Goal: Task Accomplishment & Management: Manage account settings

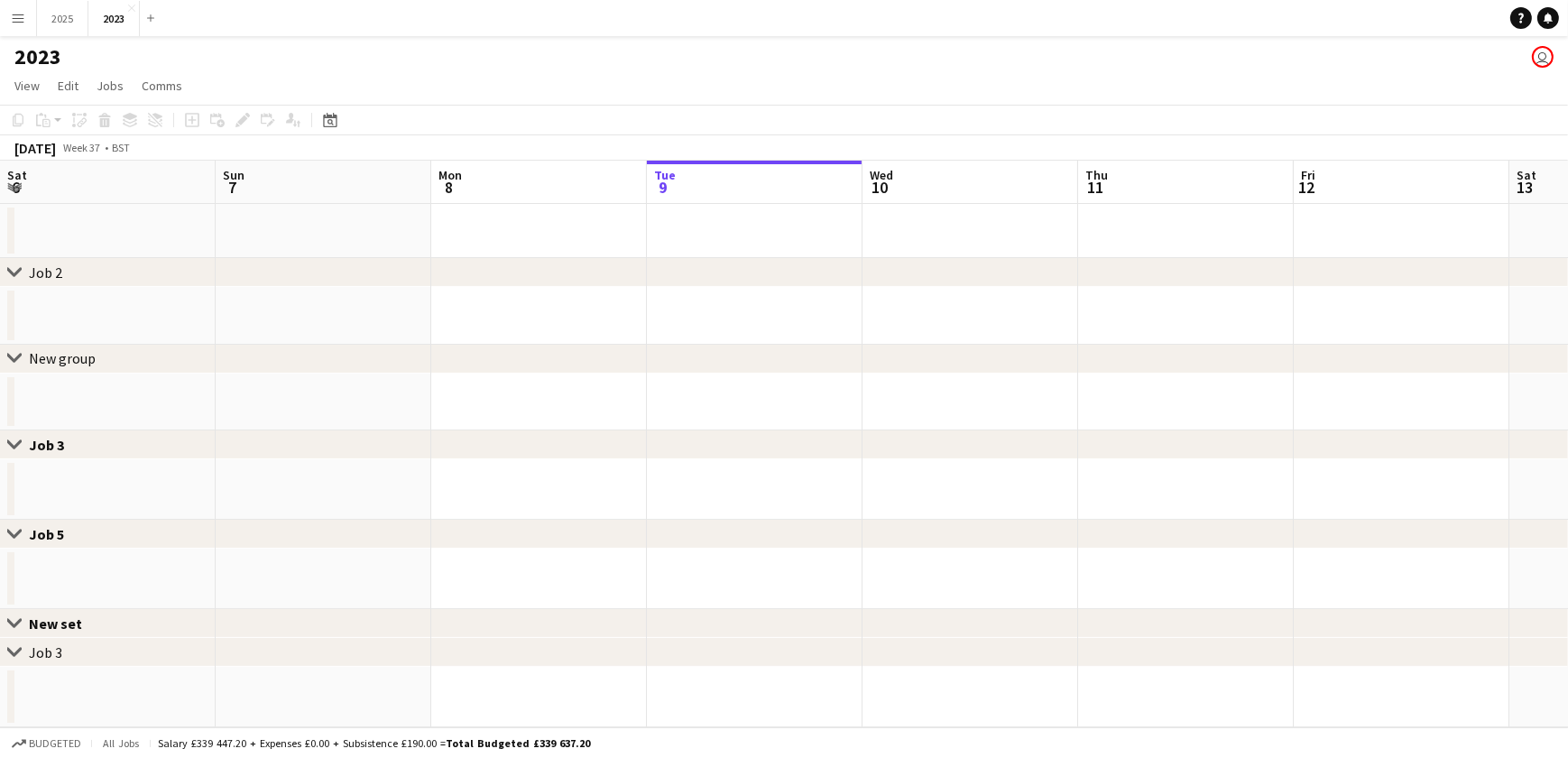
scroll to position [0, 431]
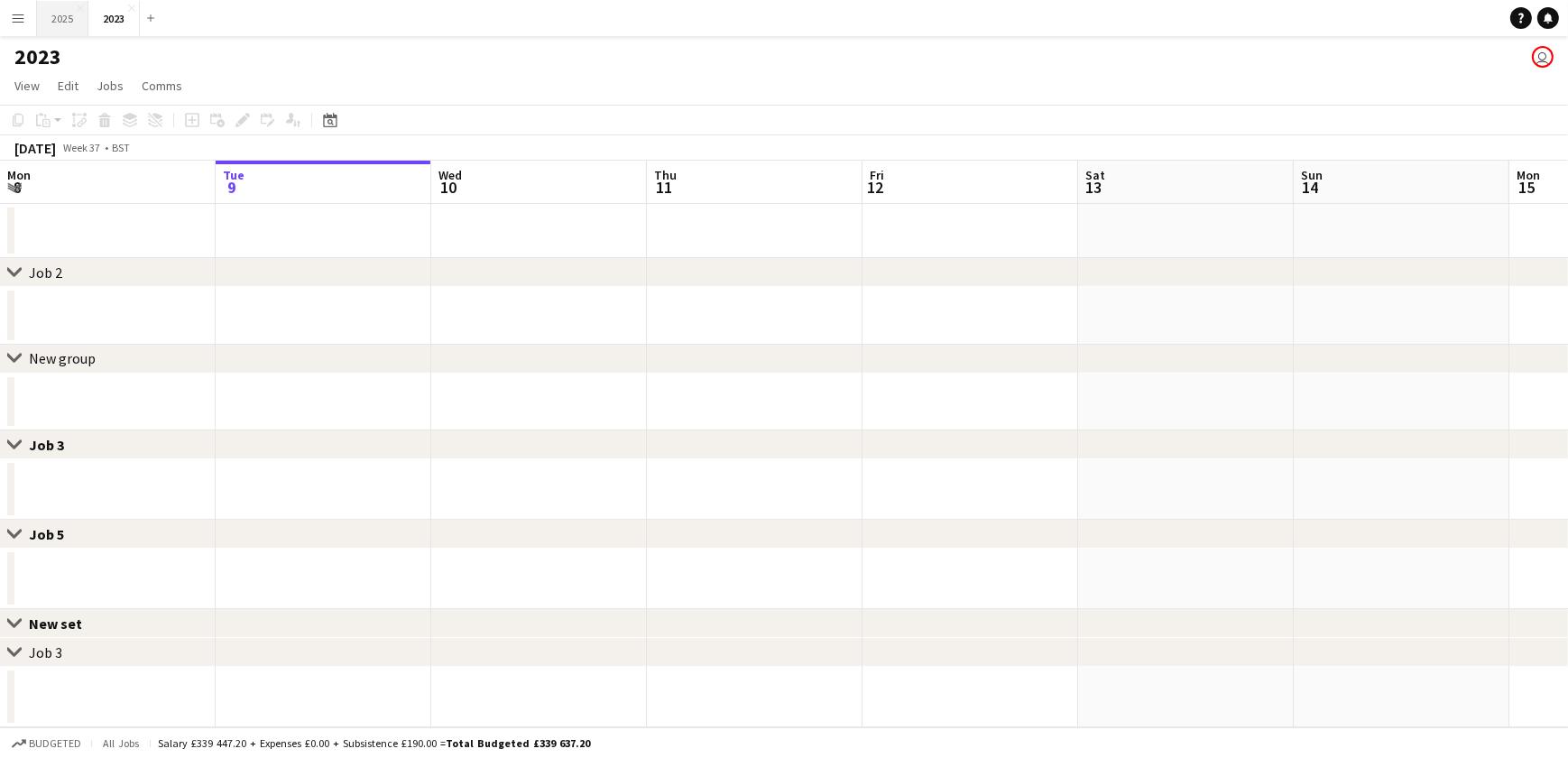
click at [54, 19] on button "2025 Close" at bounding box center [63, 18] width 52 height 35
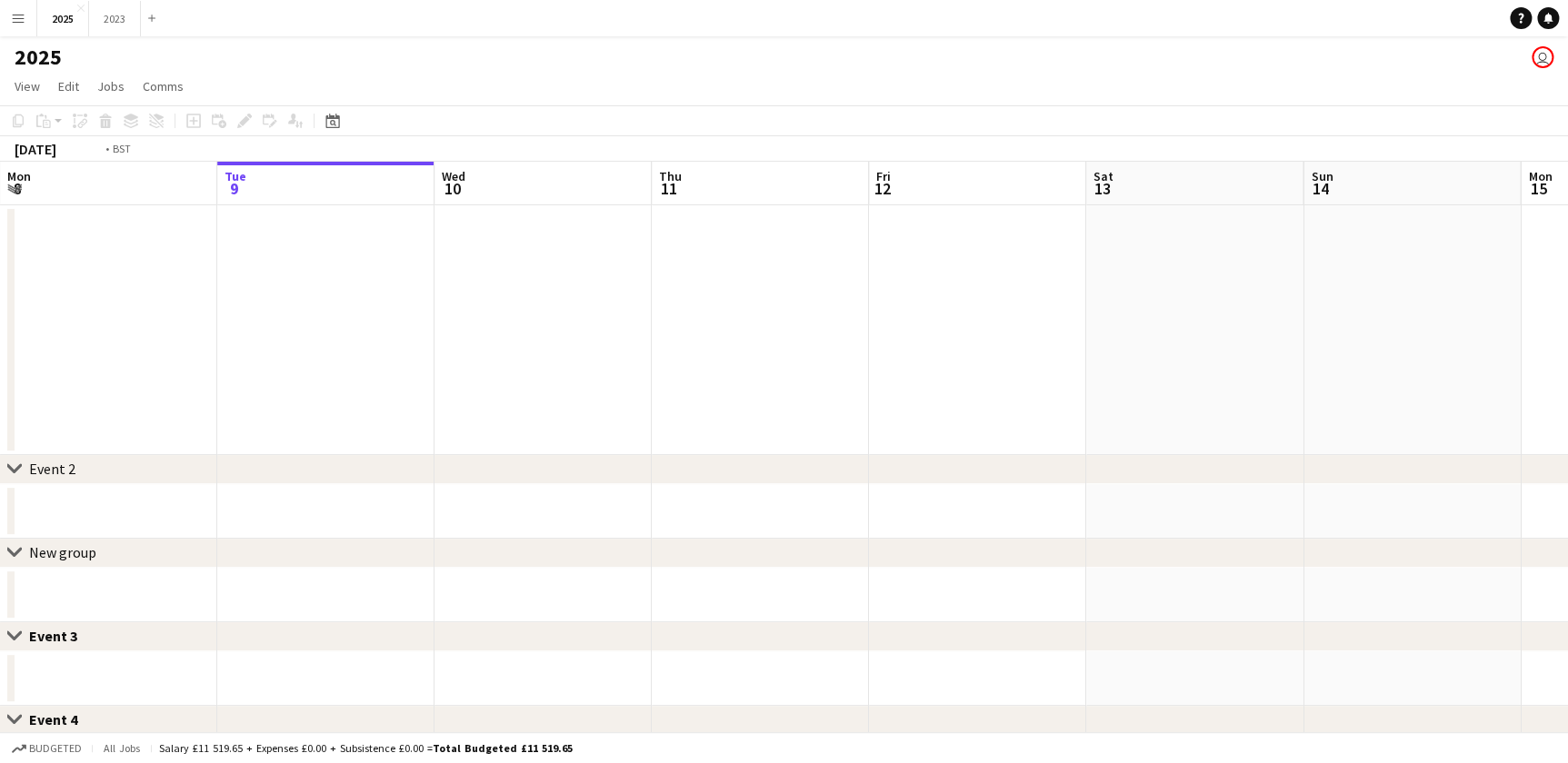
drag, startPoint x: 722, startPoint y: 366, endPoint x: 700, endPoint y: 373, distance: 23.1
click at [730, 367] on app-calendar-viewport "Sat 6 4/4 1 Job Sun 7 4/4 1 Job Mon 8 Tue 9 Wed 10 Thu 11 Fri 12 Sat 13 Sun 14 …" at bounding box center [784, 630] width 1568 height 937
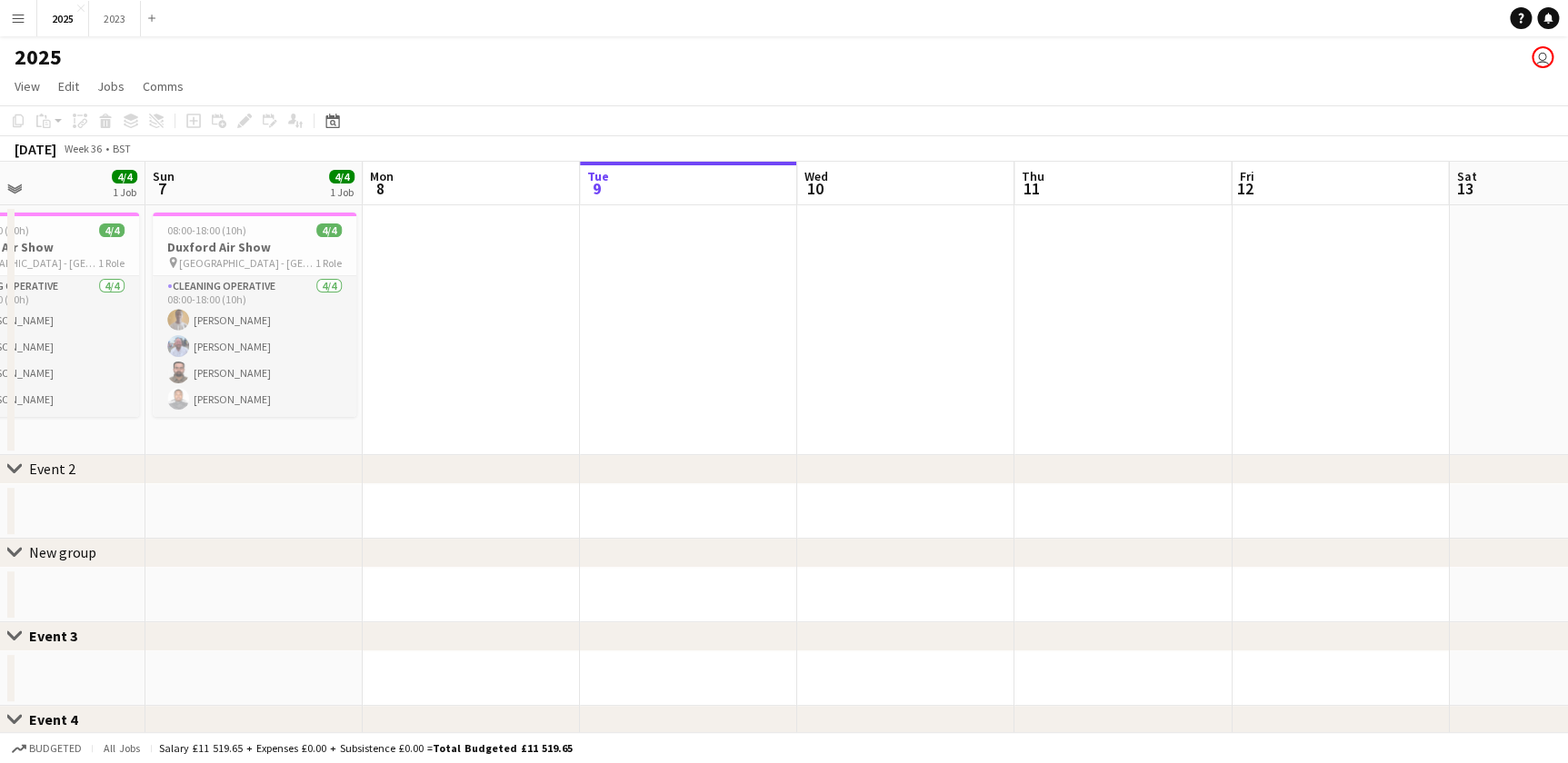
drag, startPoint x: 403, startPoint y: 354, endPoint x: 775, endPoint y: 364, distance: 372.1
click at [1036, 363] on app-calendar-viewport "Thu 4 Fri 5 Sat 6 4/4 1 Job Sun 7 4/4 1 Job Mon 8 Tue 9 Wed 10 Thu 11 Fri 12 Sa…" at bounding box center [784, 630] width 1568 height 937
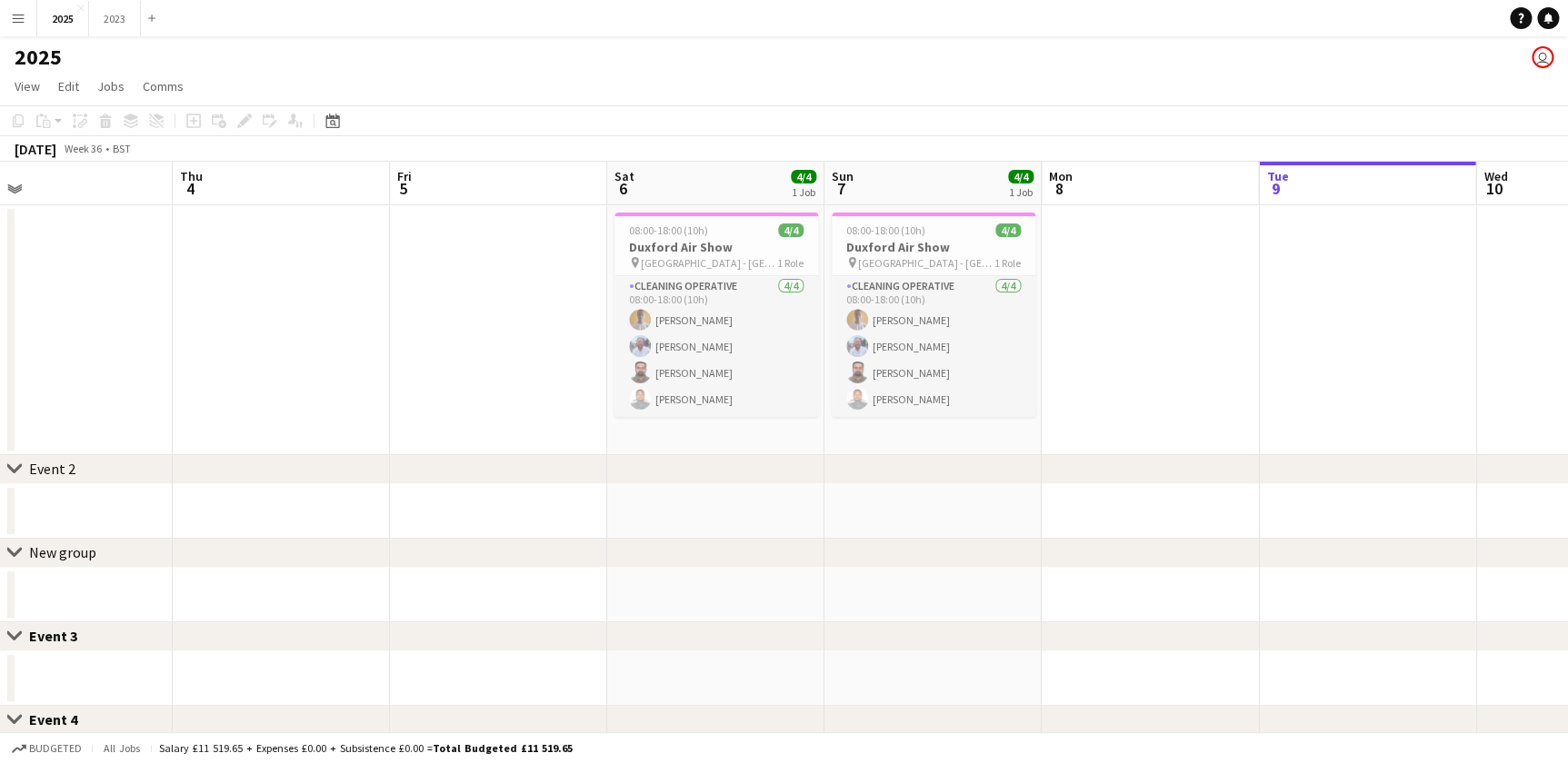
click at [814, 401] on app-calendar-viewport "Mon 1 Tue 2 Wed 3 Thu 4 Fri 5 Sat 6 4/4 1 Job Sun 7 4/4 1 Job Mon 8 Tue 9 Wed 1…" at bounding box center [784, 630] width 1568 height 937
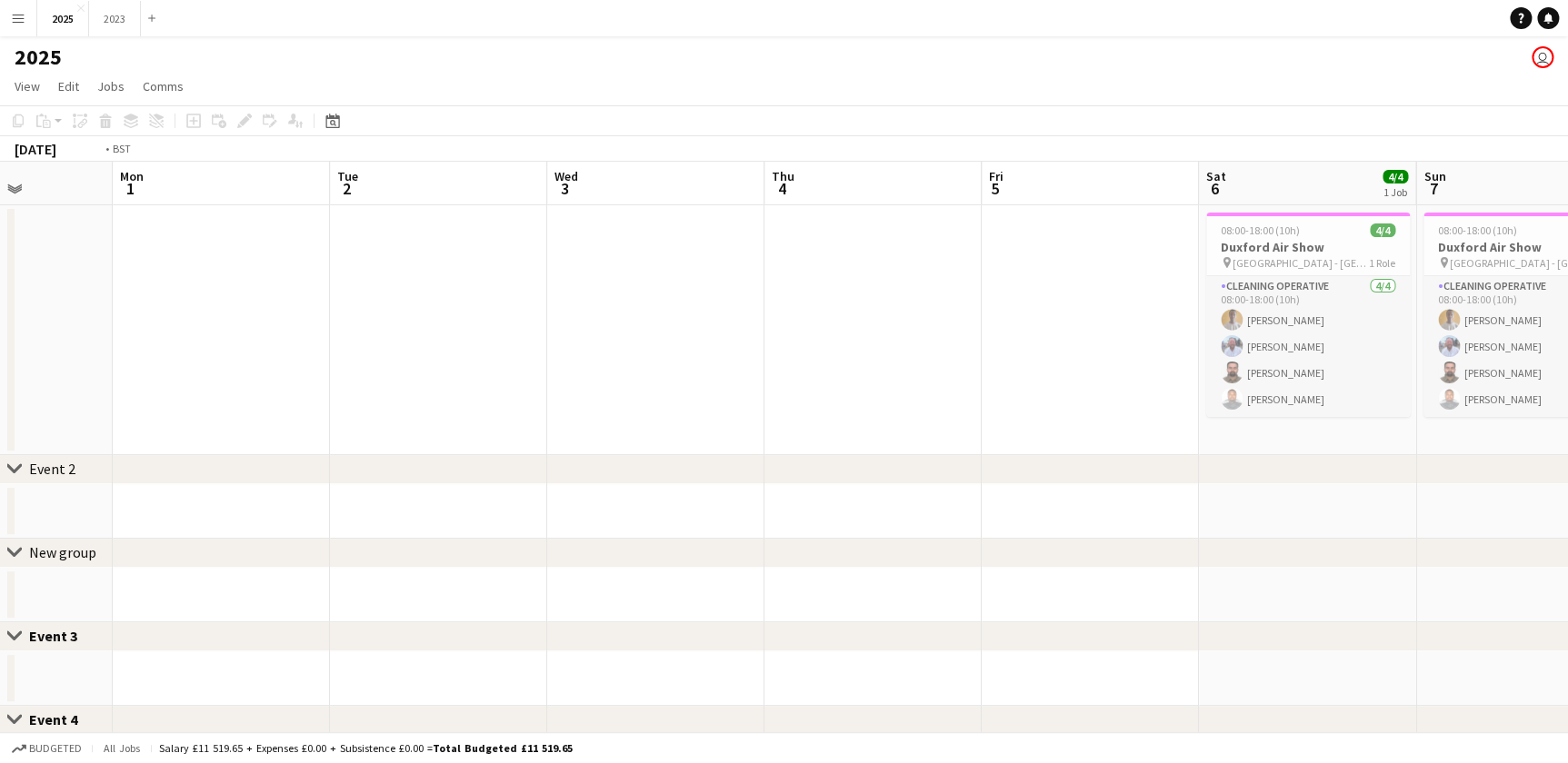
drag, startPoint x: 347, startPoint y: 419, endPoint x: 695, endPoint y: 408, distance: 348.2
click at [864, 416] on app-calendar-viewport "Sat 30 Sun 31 Mon 1 Tue 2 Wed 3 Thu 4 Fri 5 Sat 6 4/4 1 Job Sun 7 4/4 1 Job Mon…" at bounding box center [784, 630] width 1568 height 937
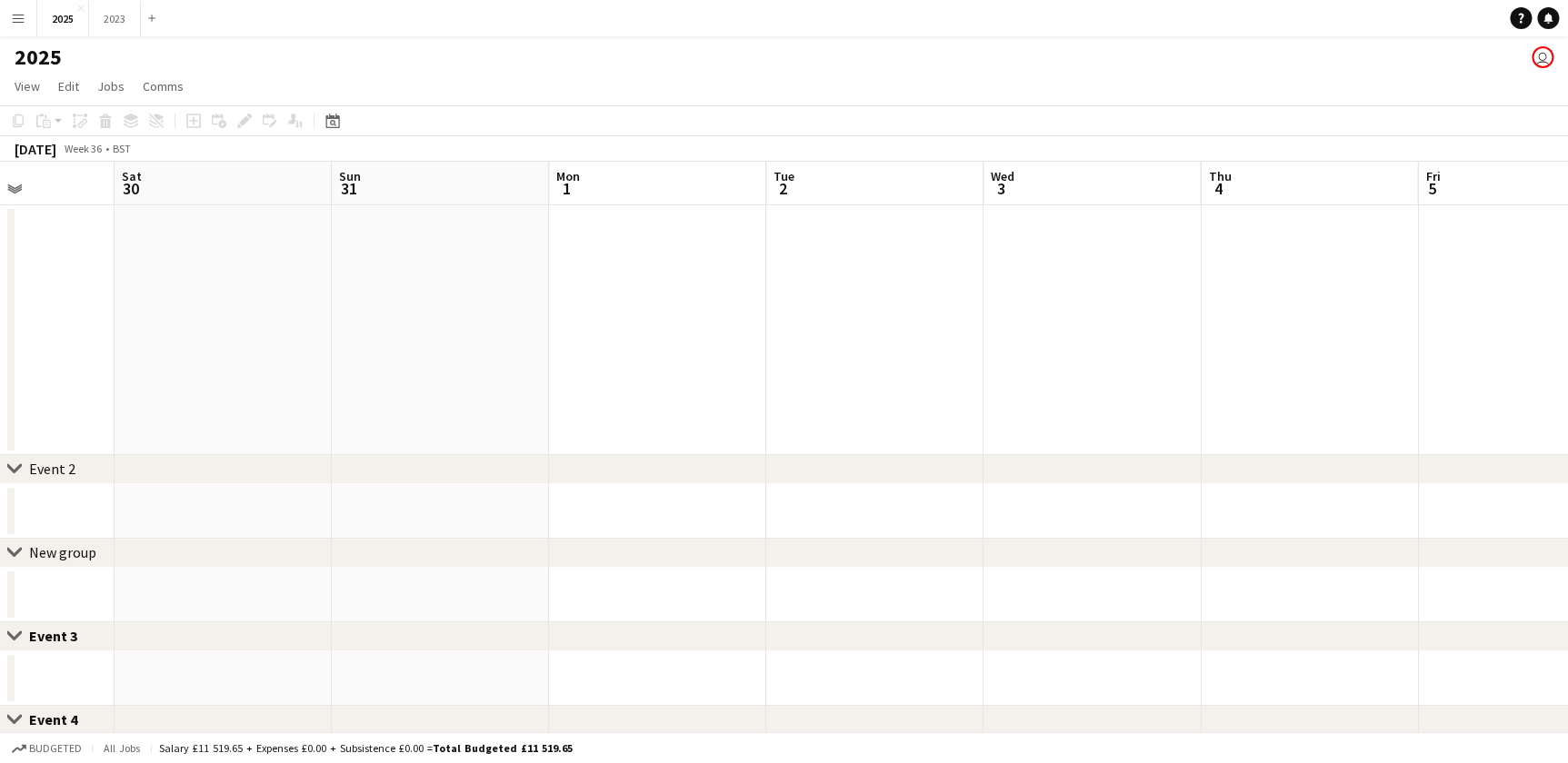
drag, startPoint x: 429, startPoint y: 398, endPoint x: 687, endPoint y: 398, distance: 258.0
click at [738, 398] on app-calendar-viewport "Wed 27 Thu 28 Fri 29 Sat 30 Sun 31 Mon 1 Tue 2 Wed 3 Thu 4 Fri 5 Sat 6 4/4 1 Jo…" at bounding box center [784, 630] width 1568 height 937
drag, startPoint x: 369, startPoint y: 393, endPoint x: 581, endPoint y: 399, distance: 212.1
click at [877, 395] on app-calendar-viewport "Tue 26 Wed 27 Thu 28 Fri 29 Sat 30 Sun 31 Mon 1 Tue 2 Wed 3 Thu 4 Fri 5 Sat 6 4…" at bounding box center [784, 630] width 1568 height 937
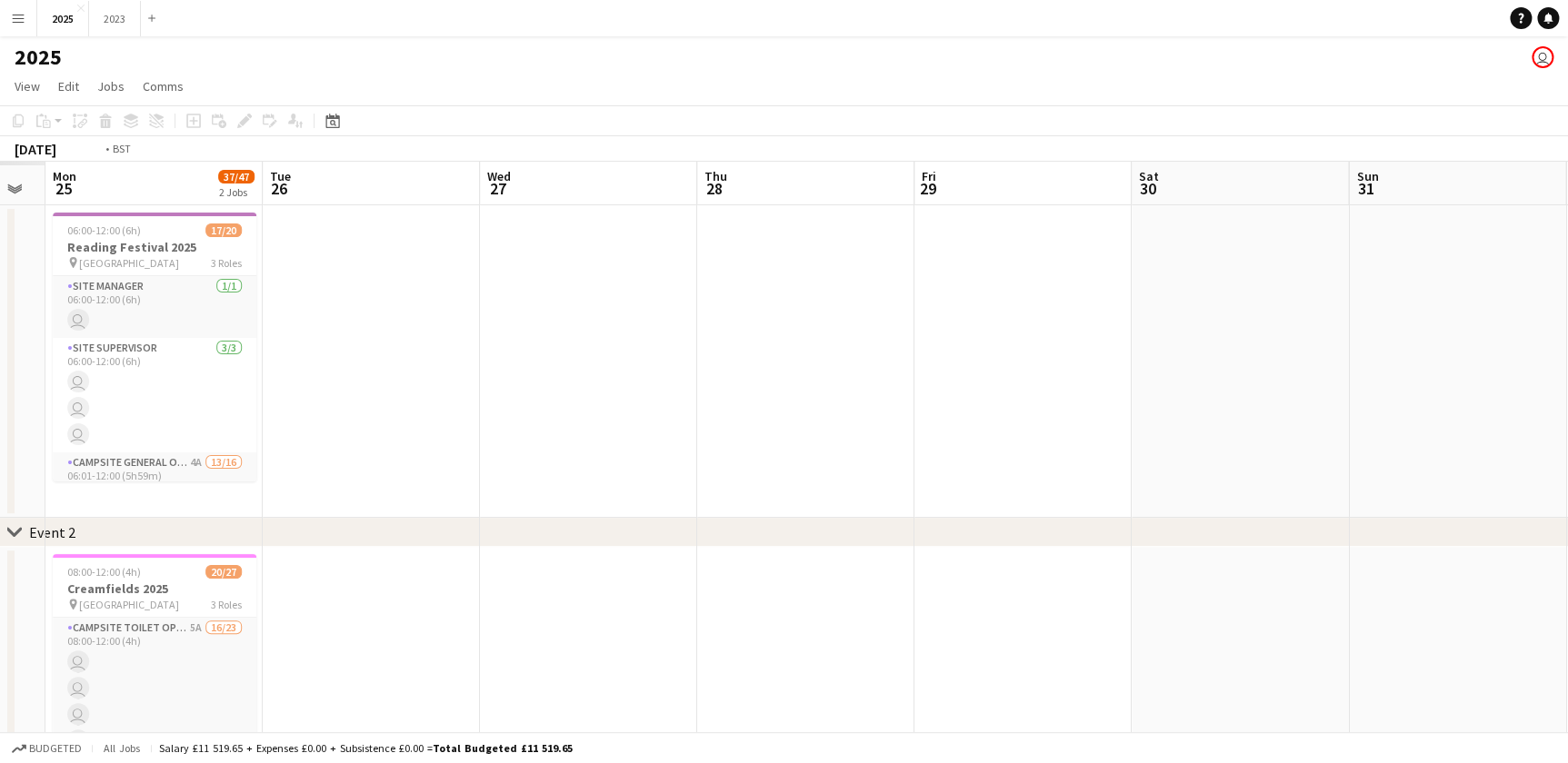
scroll to position [0, 404]
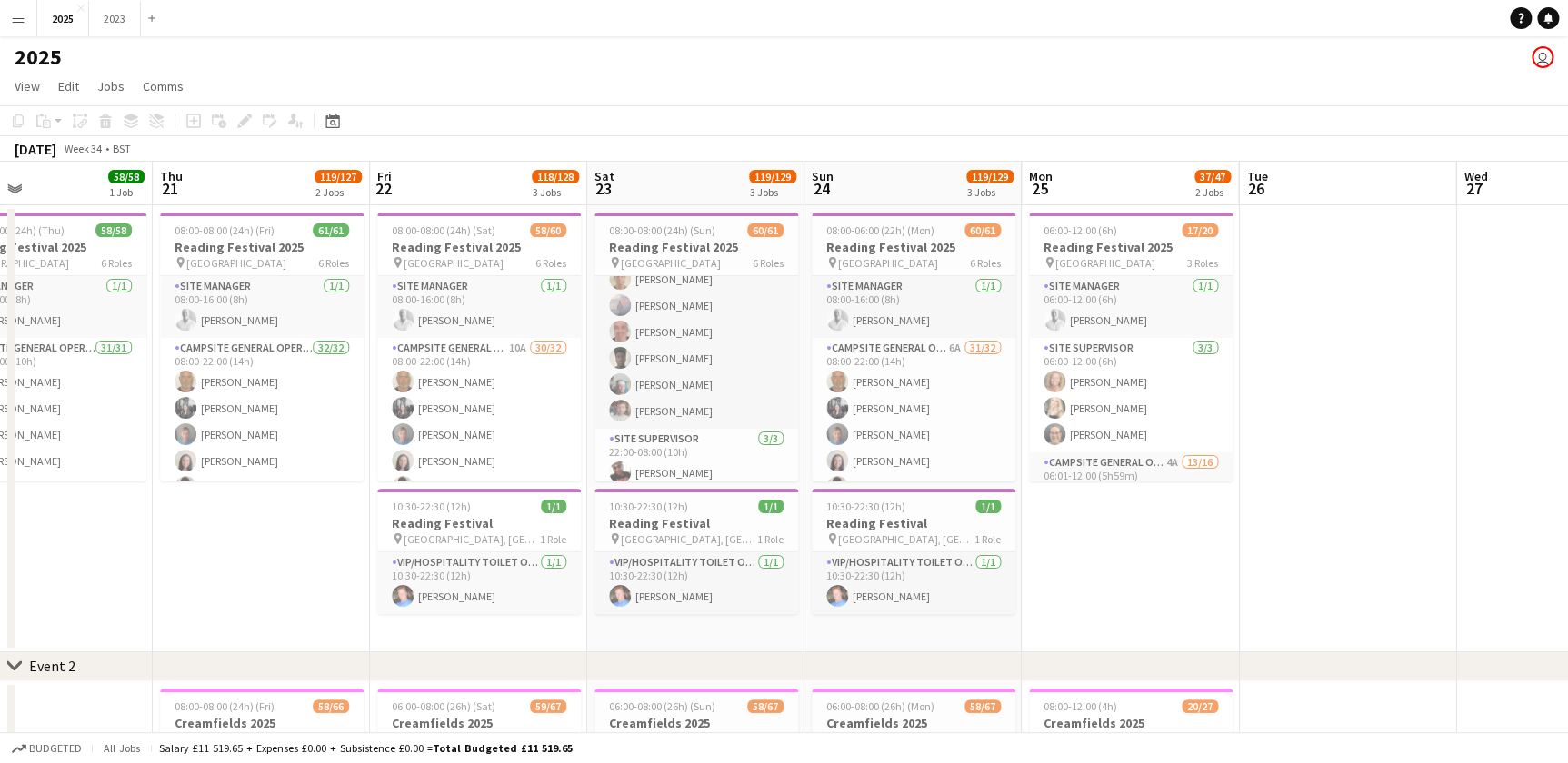
scroll to position [1569, 0]
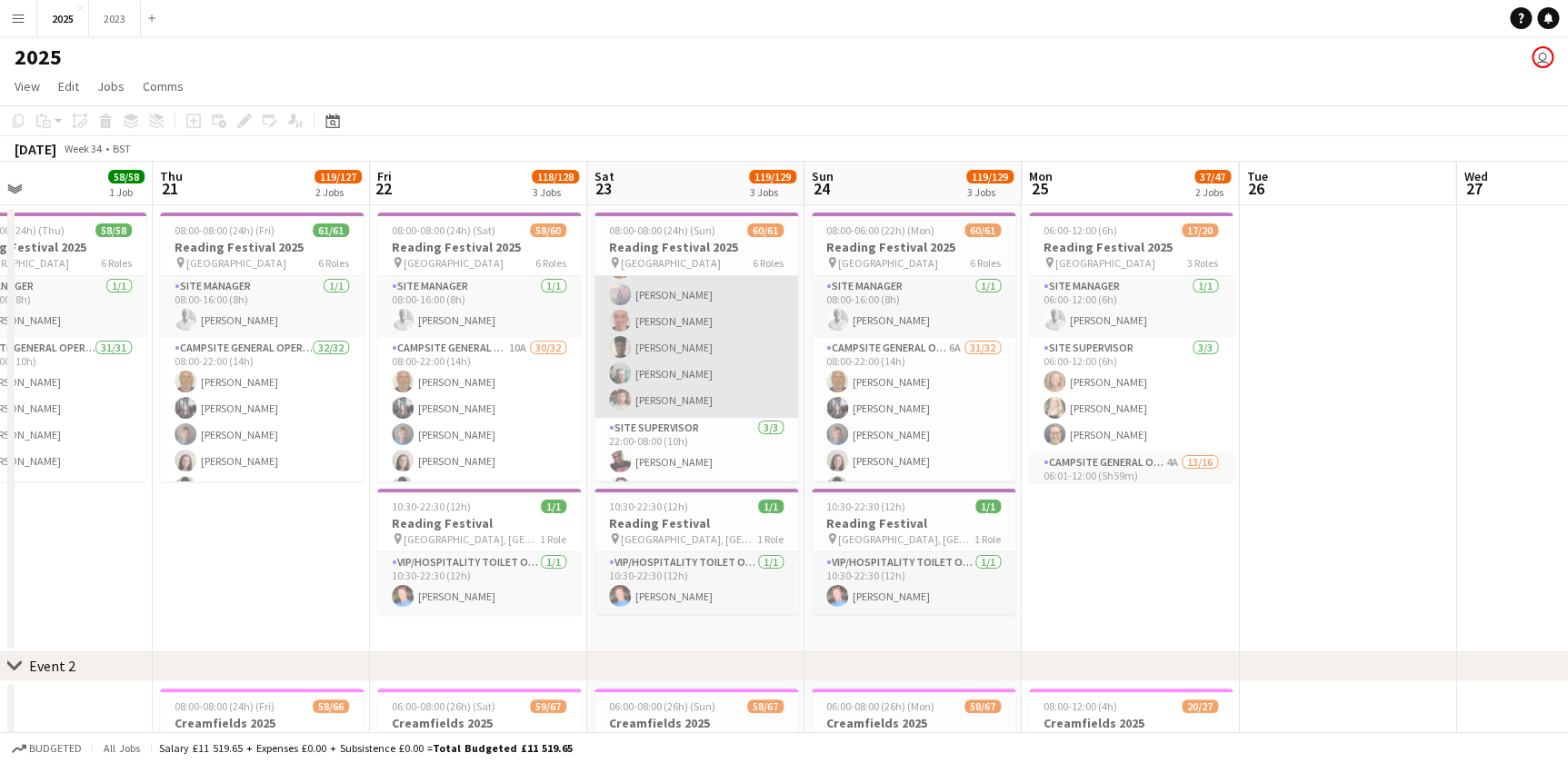
click at [700, 317] on app-card-role "Cleaning Operative (NIGHT) 16/16 22:00-08:00 (10h) [PERSON_NAME]-[PERSON_NAME] …" at bounding box center [696, 189] width 203 height 457
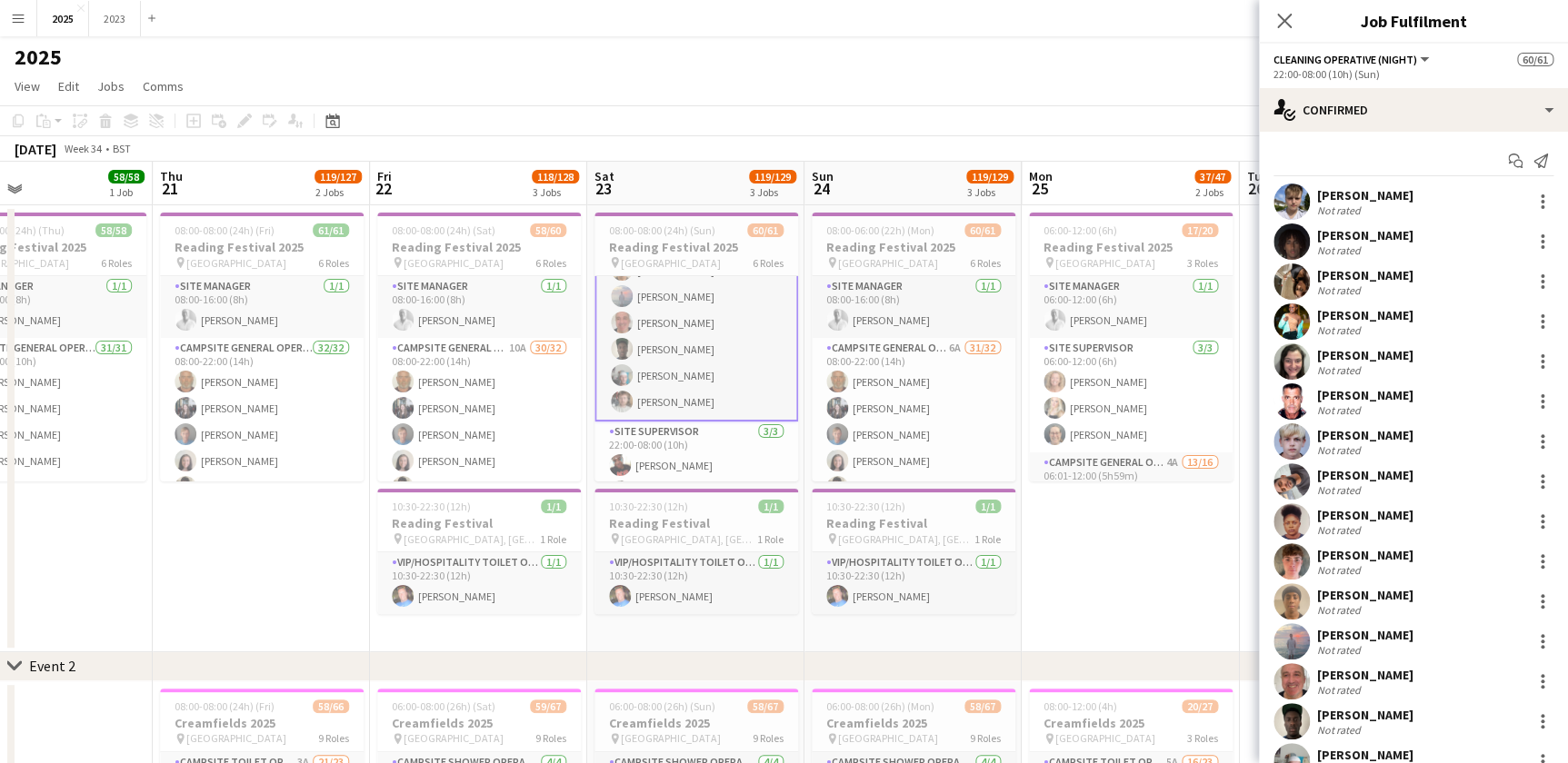
scroll to position [1571, 0]
click at [1347, 636] on div "[PERSON_NAME]" at bounding box center [1365, 636] width 96 height 16
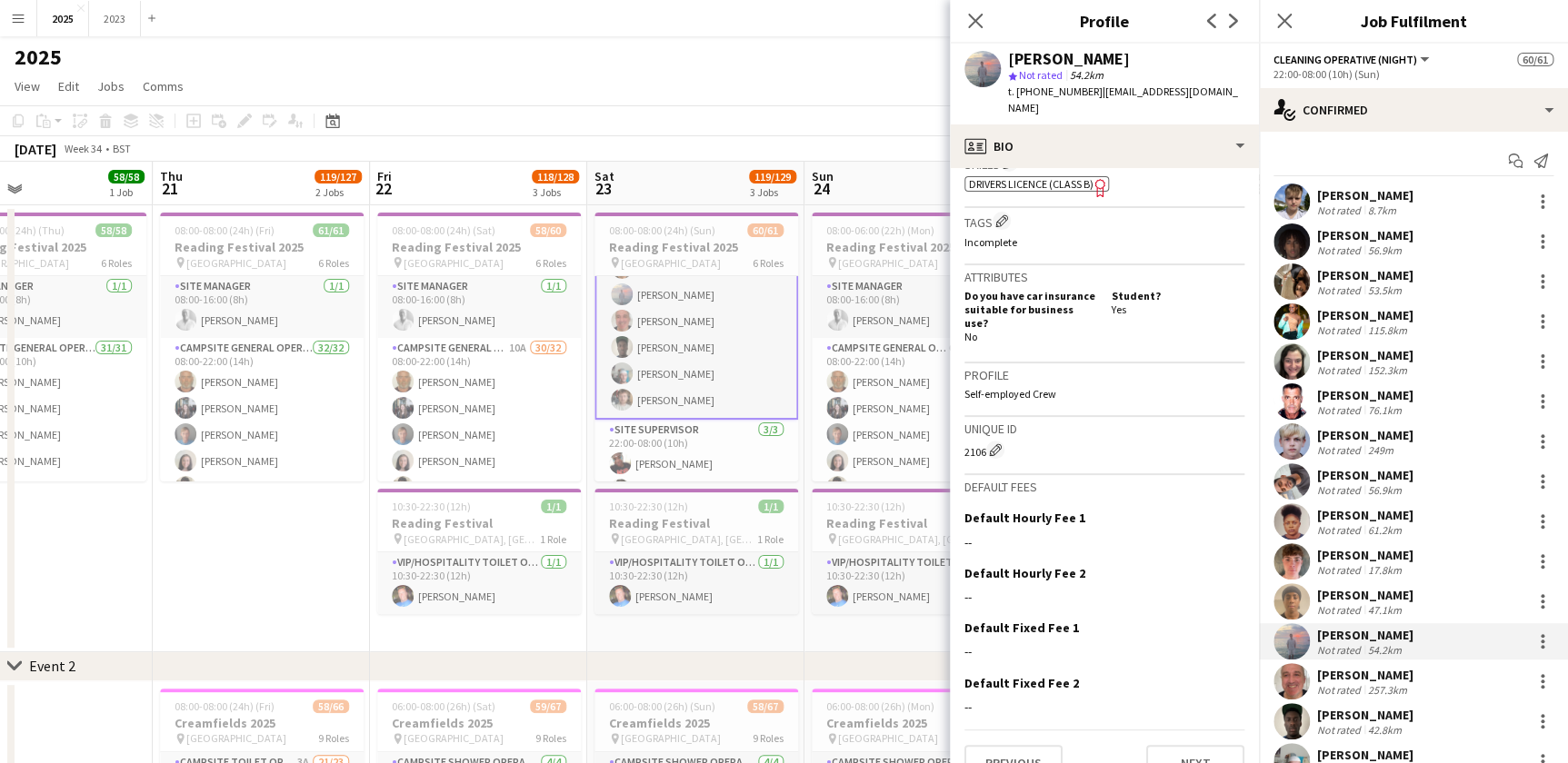
scroll to position [672, 0]
click at [1190, 743] on button "Next" at bounding box center [1195, 761] width 98 height 37
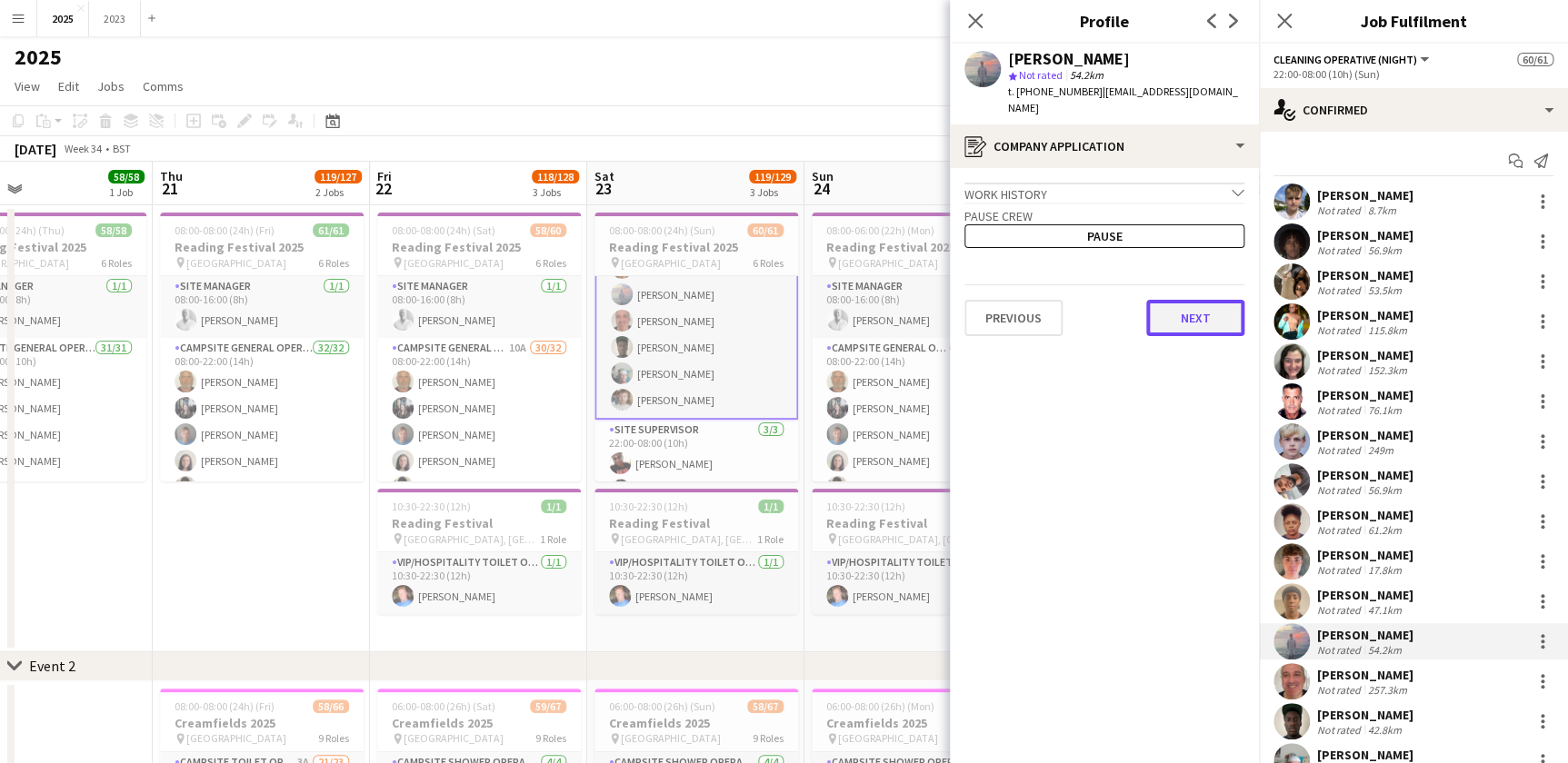
click at [1183, 309] on button "Next" at bounding box center [1195, 318] width 98 height 37
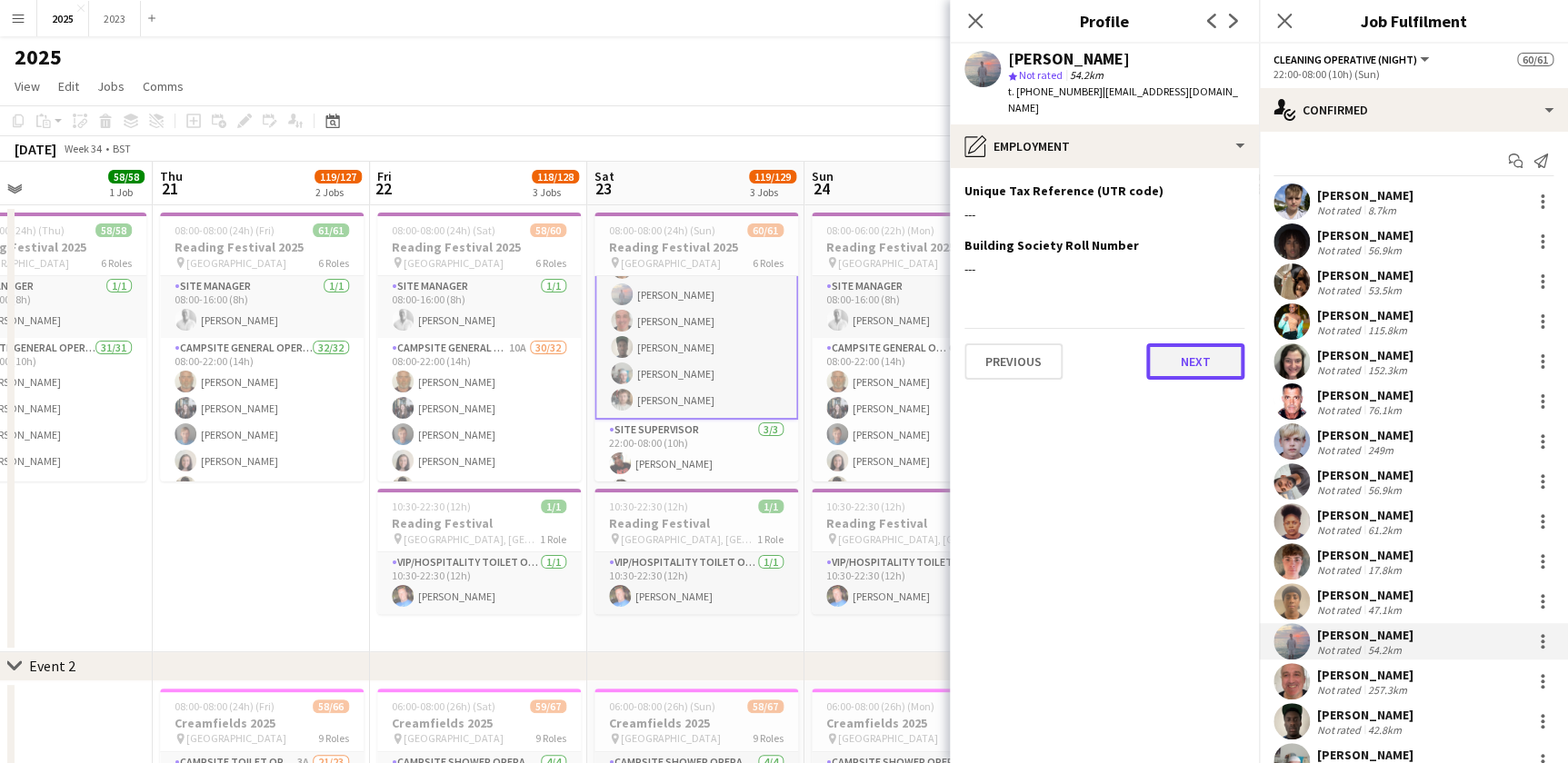
click at [1183, 343] on button "Next" at bounding box center [1195, 362] width 98 height 37
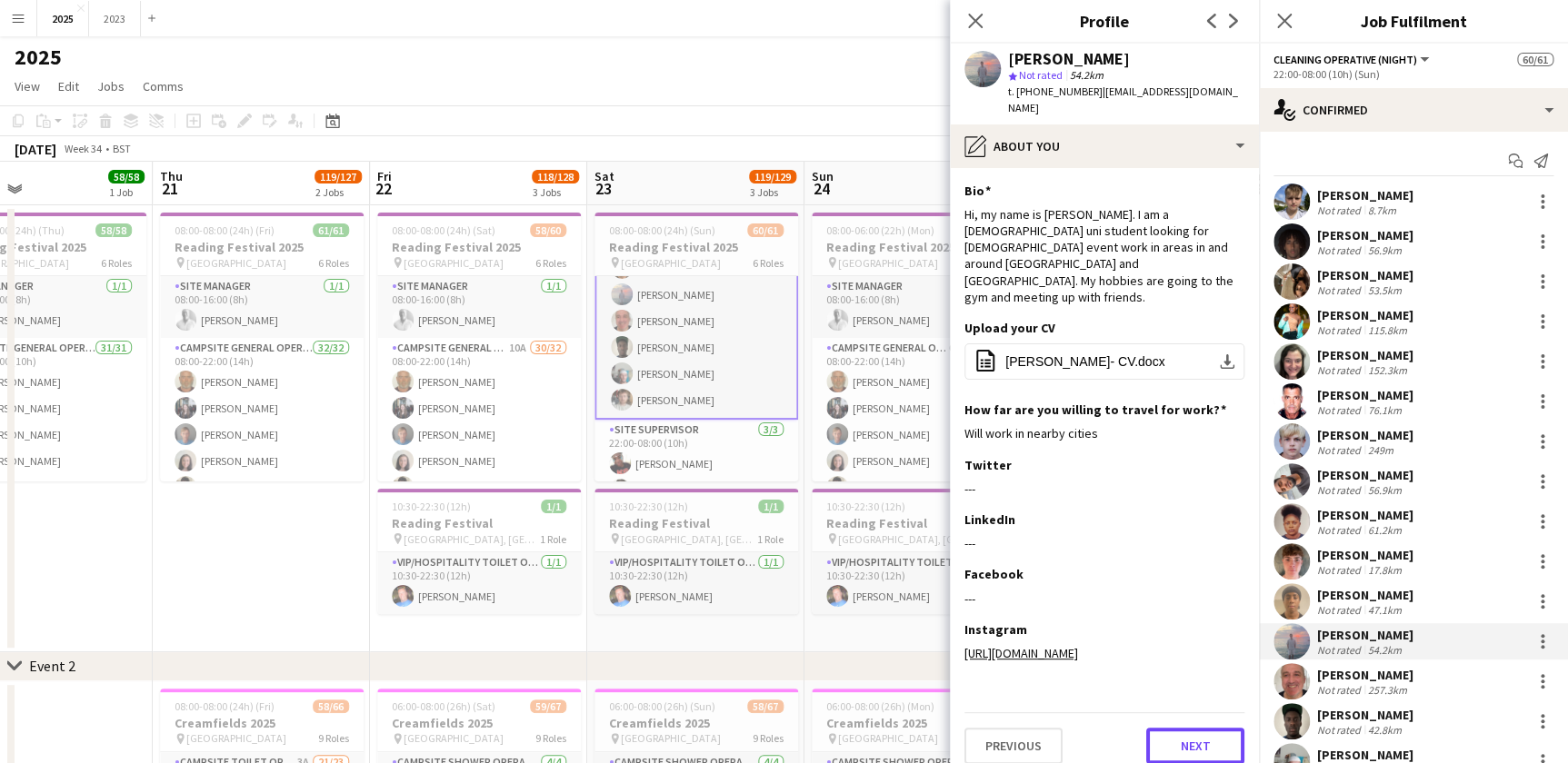
click at [1173, 728] on button "Next" at bounding box center [1195, 747] width 98 height 37
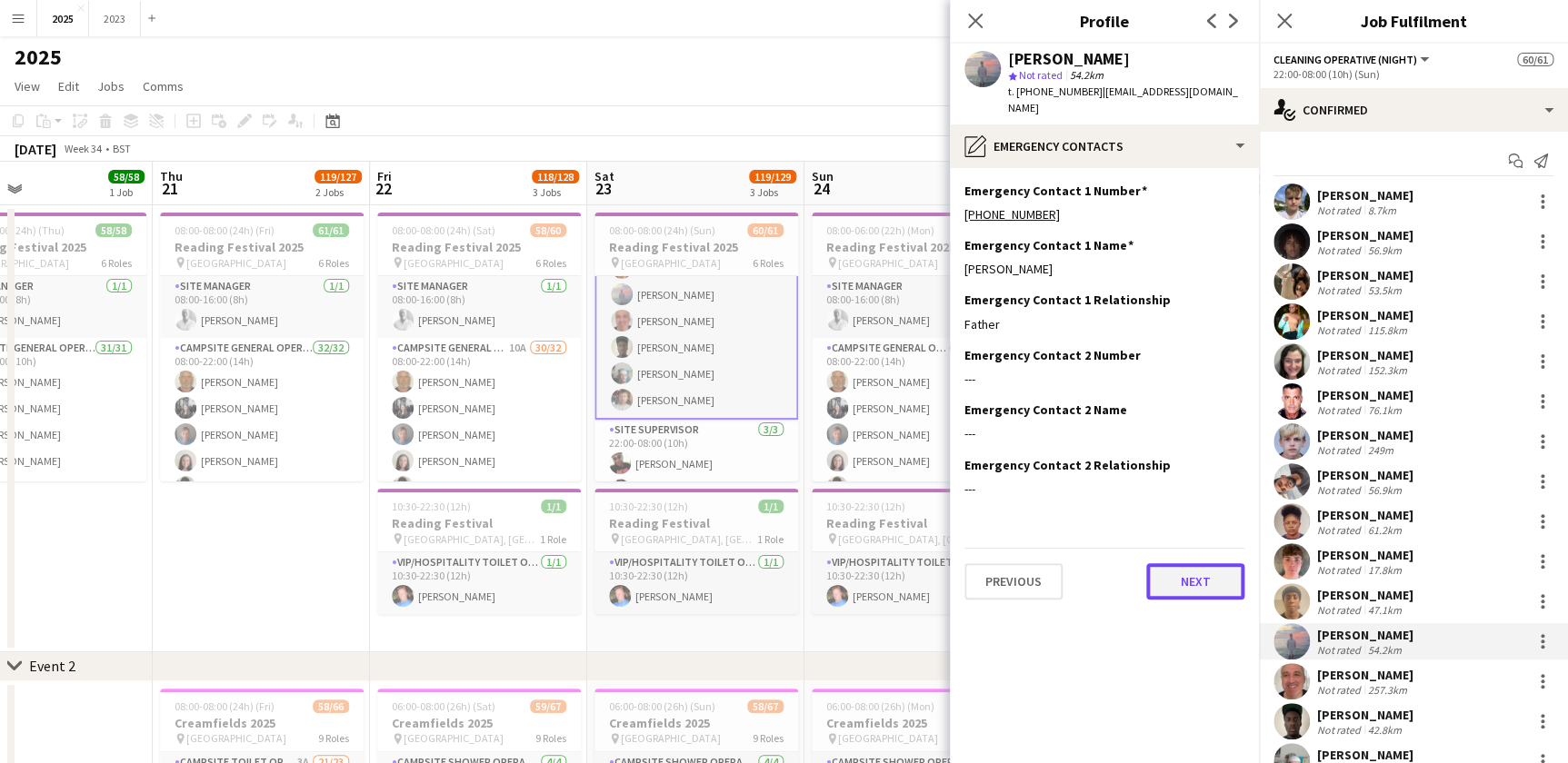
click at [1204, 563] on button "Next" at bounding box center [1195, 582] width 98 height 37
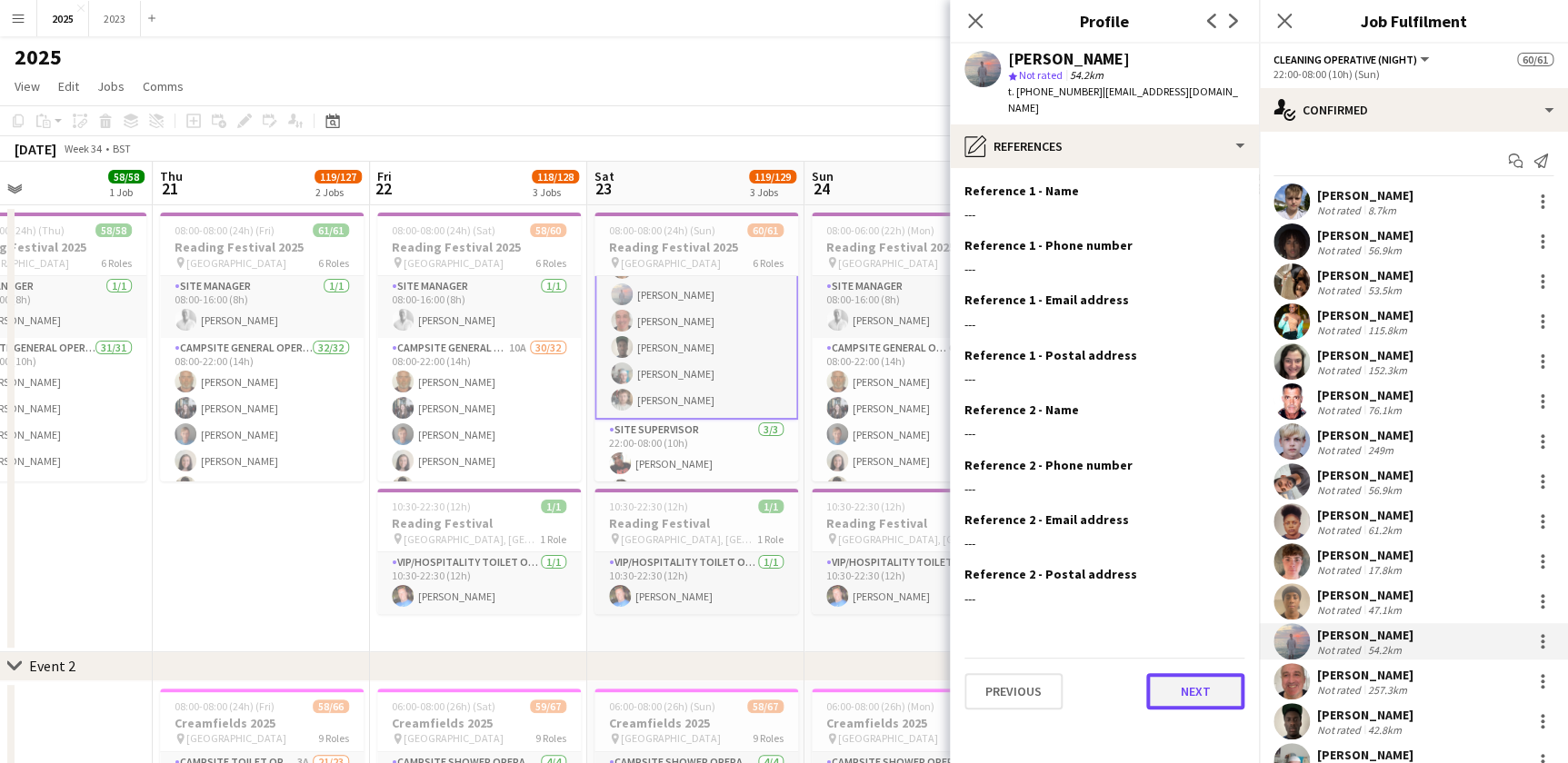
click at [1190, 679] on button "Next" at bounding box center [1195, 692] width 98 height 37
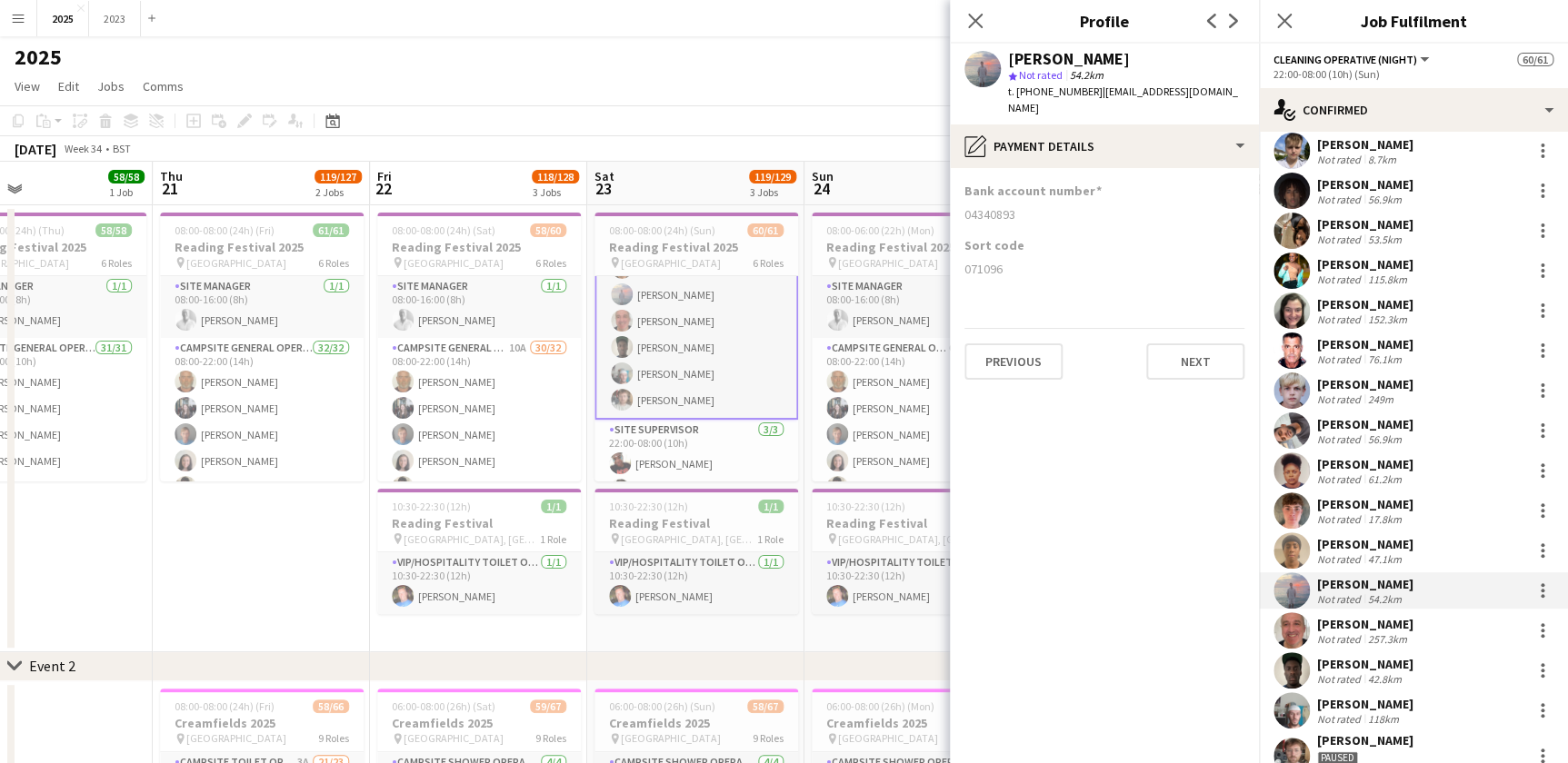
scroll to position [82, 0]
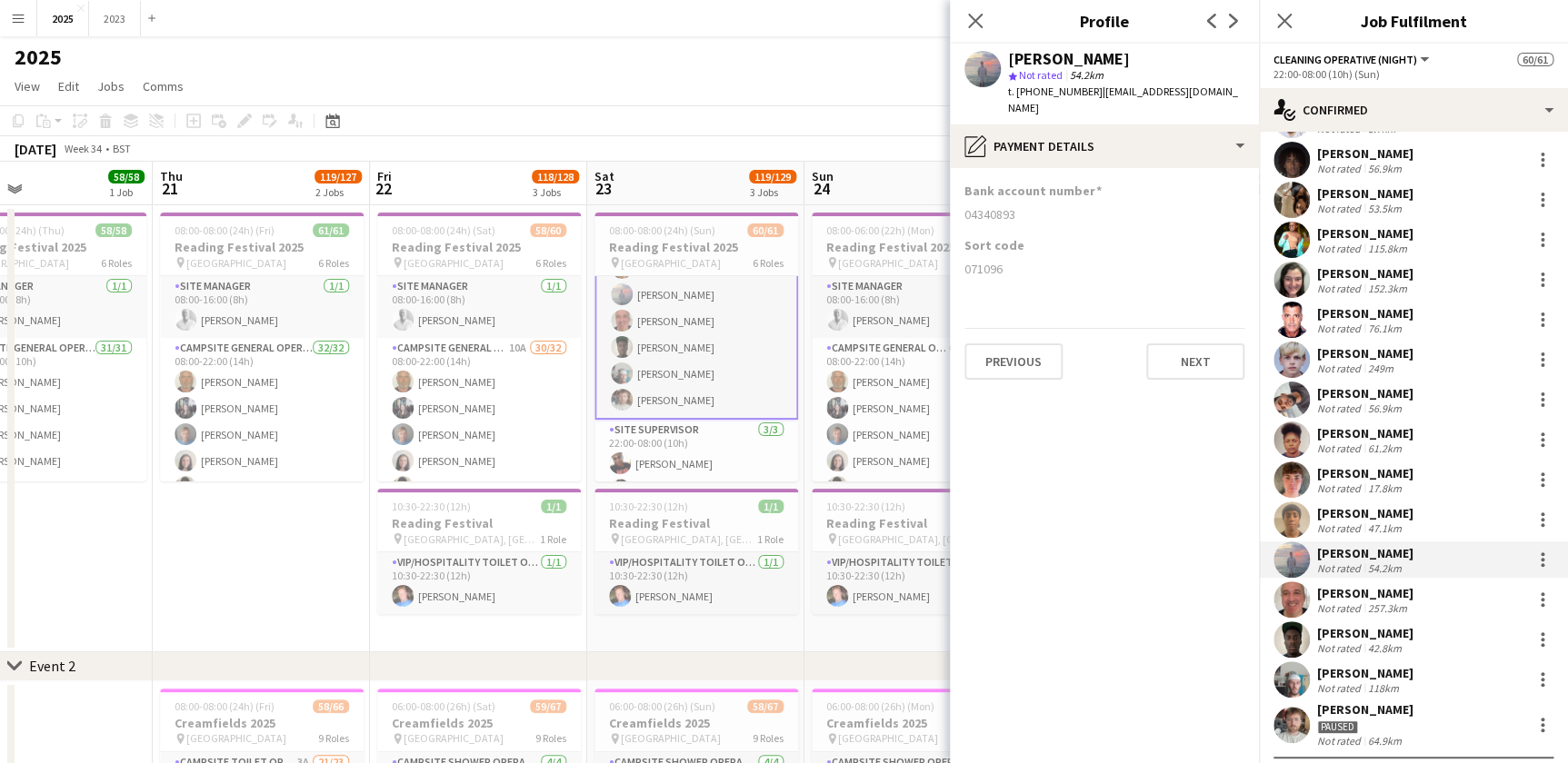
click at [1354, 572] on div "Not rated" at bounding box center [1342, 568] width 48 height 14
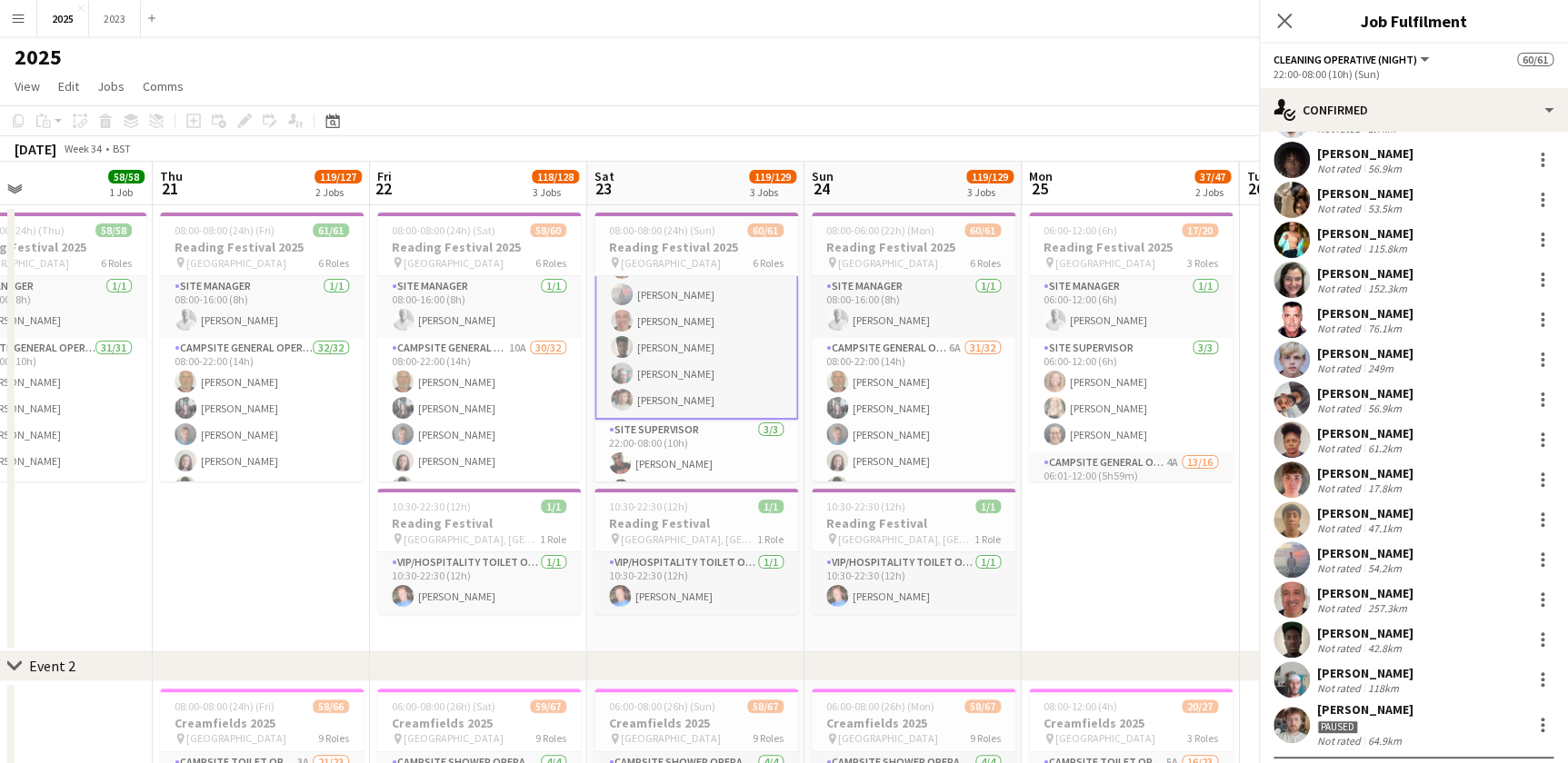
click at [1354, 588] on div "[PERSON_NAME]" at bounding box center [1365, 594] width 96 height 16
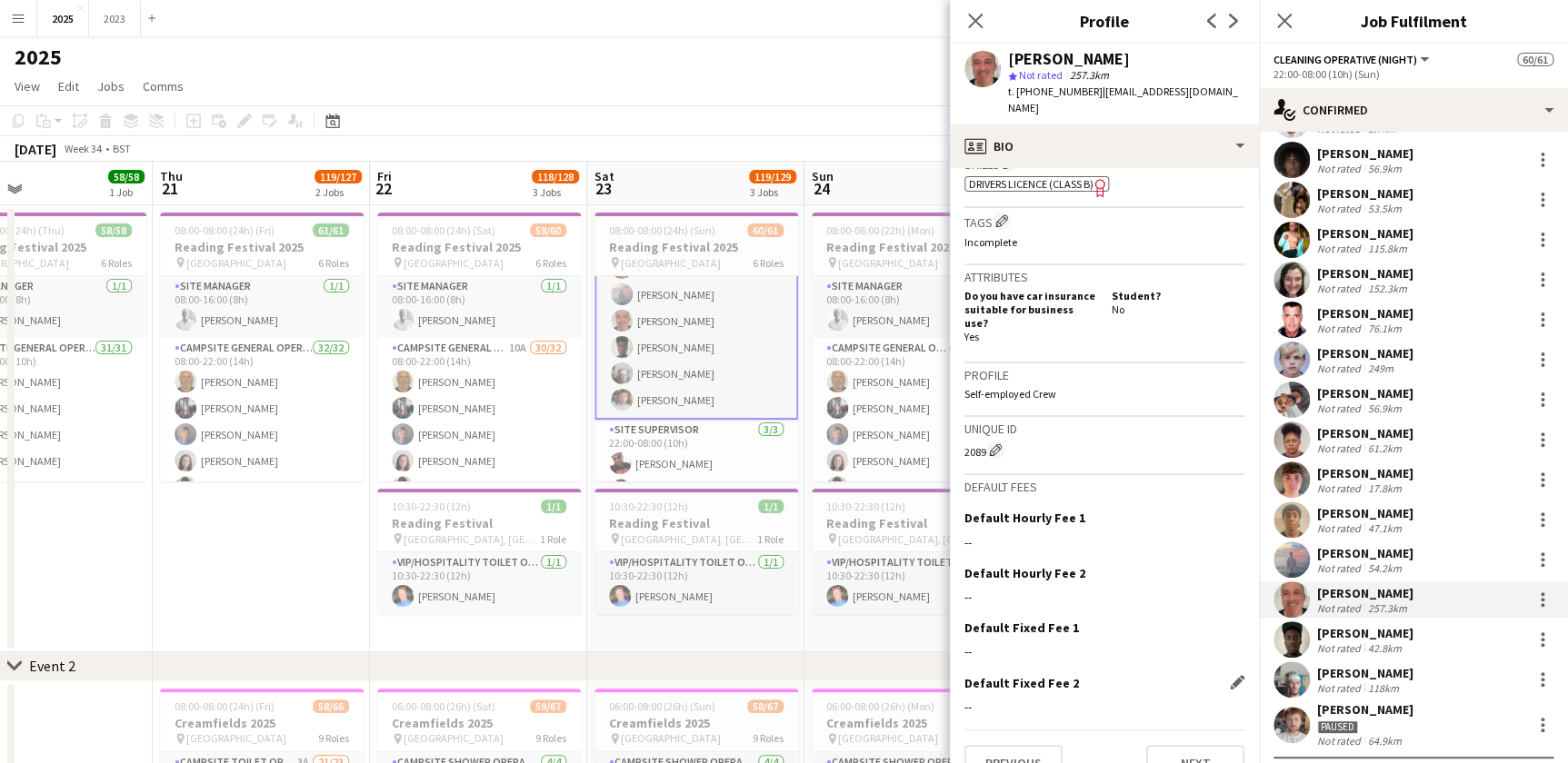
scroll to position [672, 0]
click at [1168, 743] on button "Next" at bounding box center [1195, 761] width 98 height 37
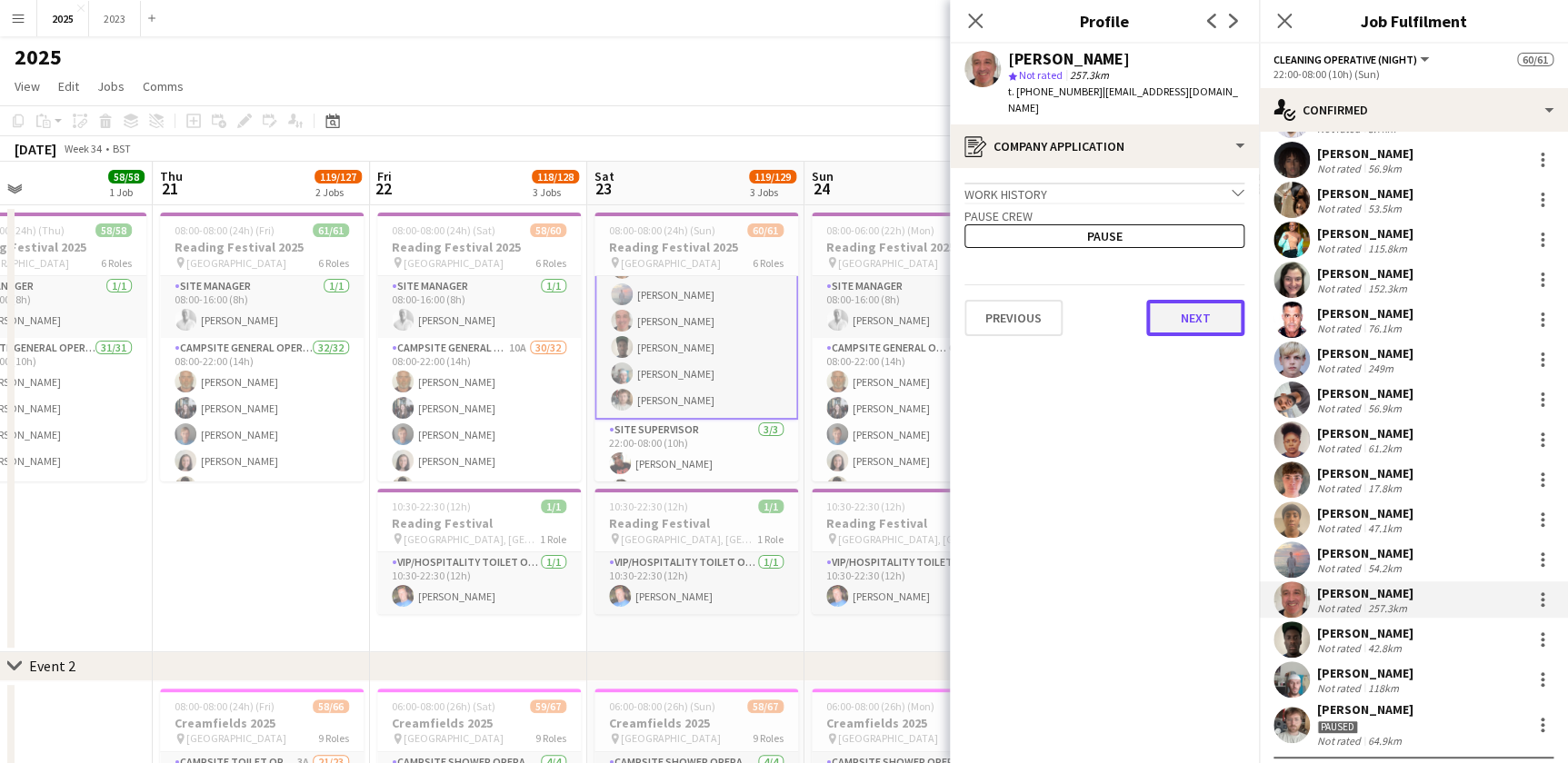
click at [1169, 300] on button "Next" at bounding box center [1195, 318] width 98 height 37
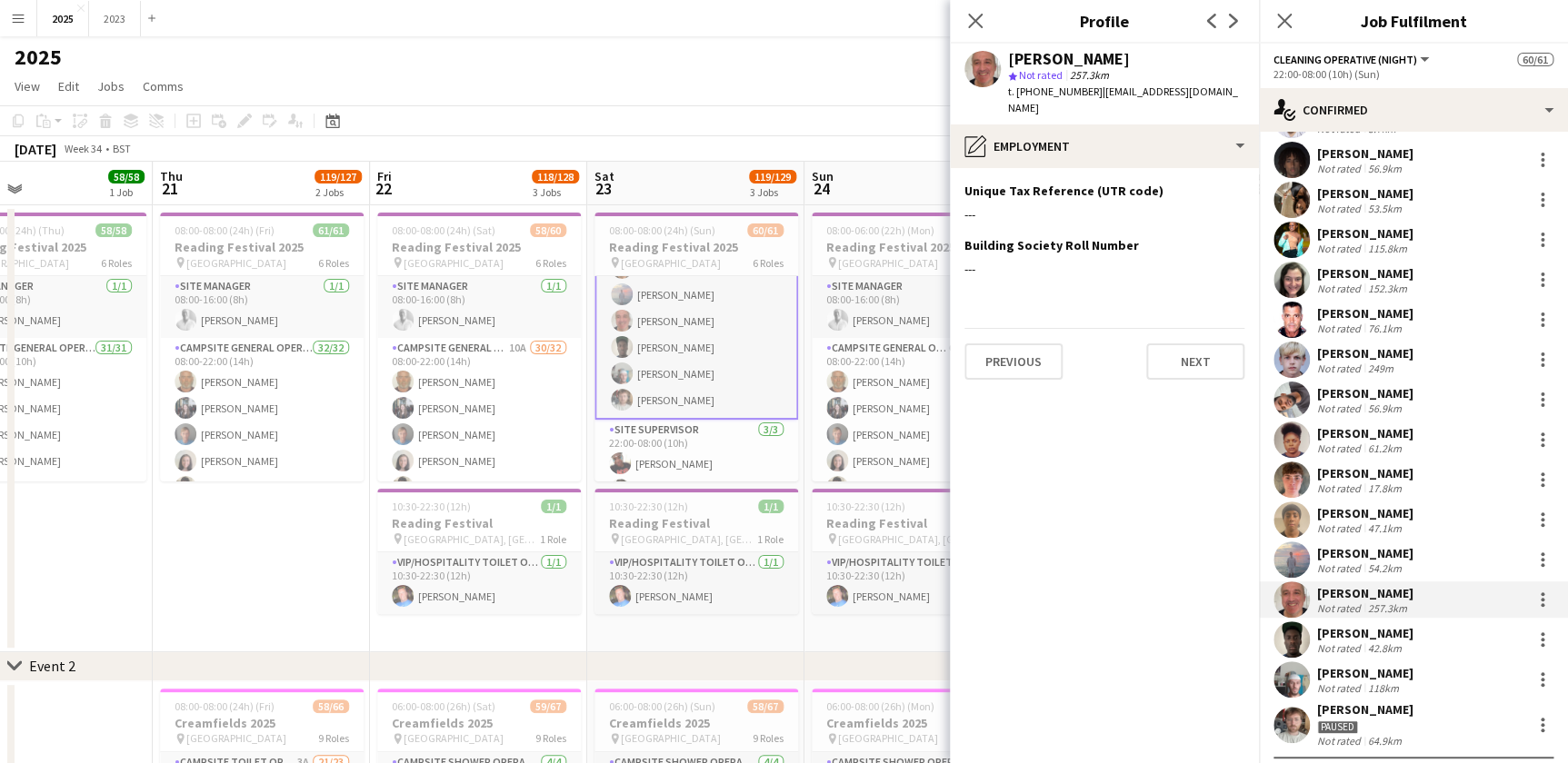
click at [1184, 364] on app-section-data-types "Unique Tax Reference (UTR code) Edit this field --- Building Society Roll Numbe…" at bounding box center [1104, 466] width 309 height 595
click at [1190, 350] on button "Next" at bounding box center [1195, 362] width 98 height 37
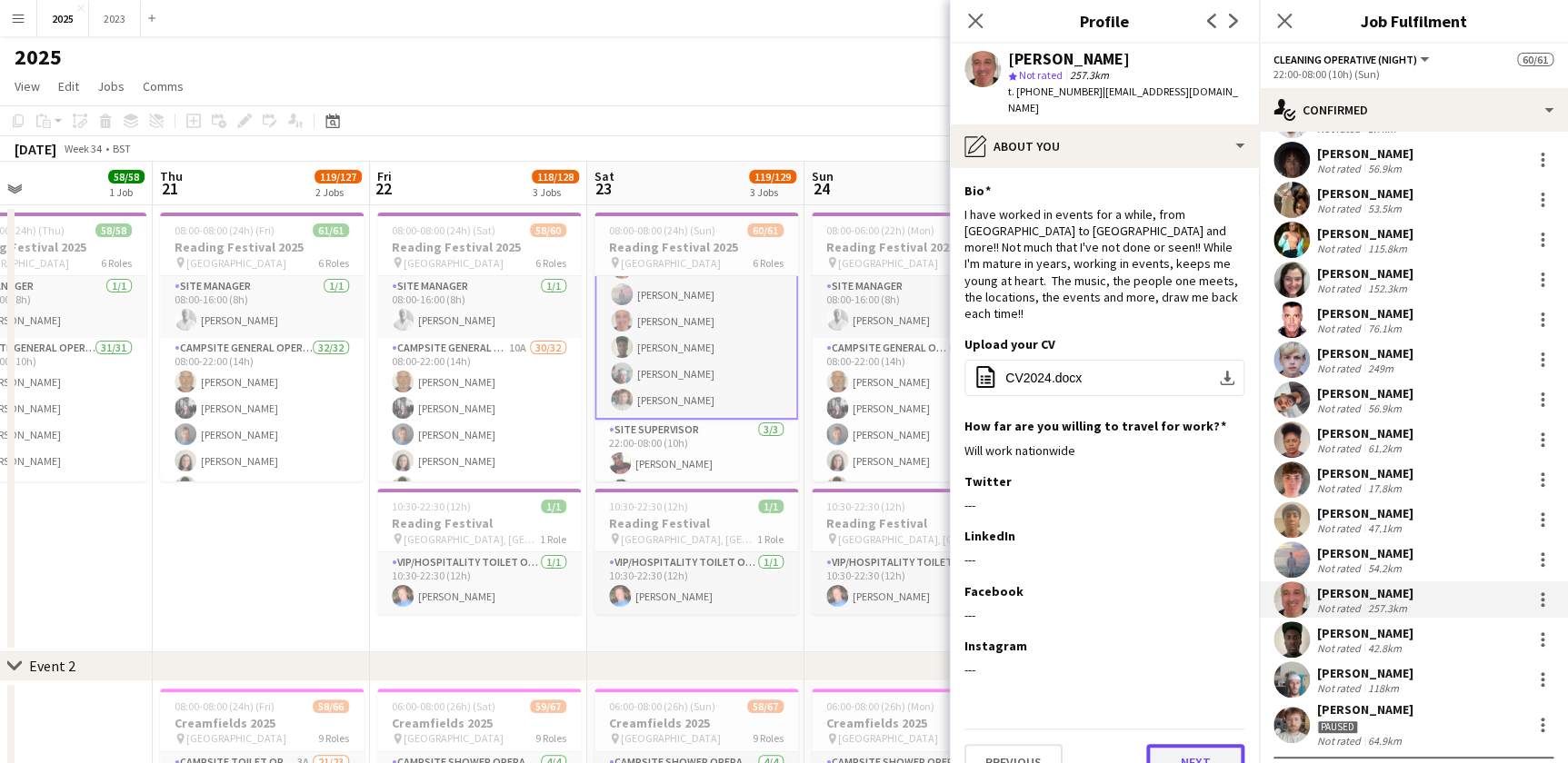
click at [1188, 745] on button "Next" at bounding box center [1195, 763] width 98 height 37
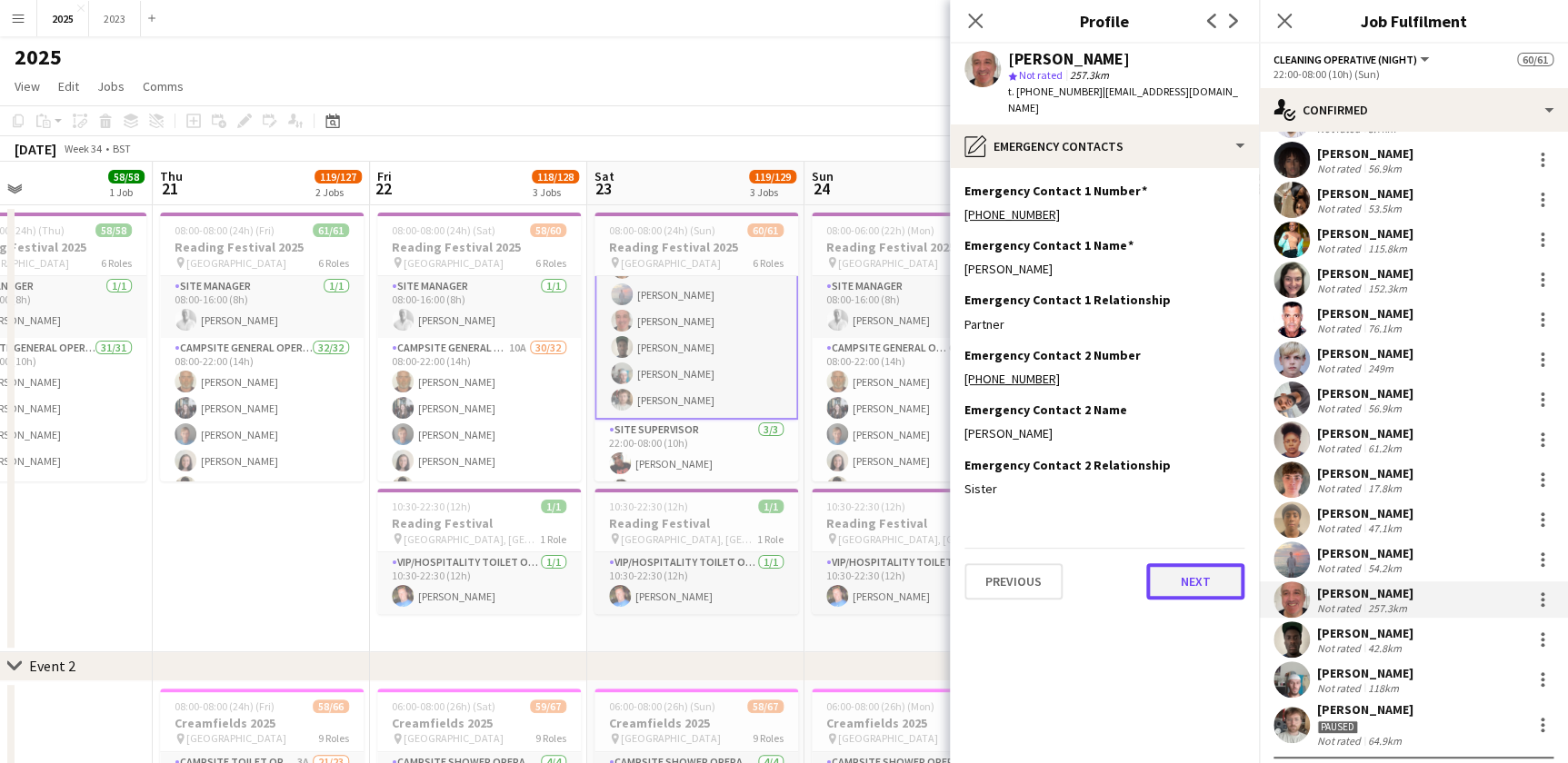
click at [1200, 566] on button "Next" at bounding box center [1195, 582] width 98 height 37
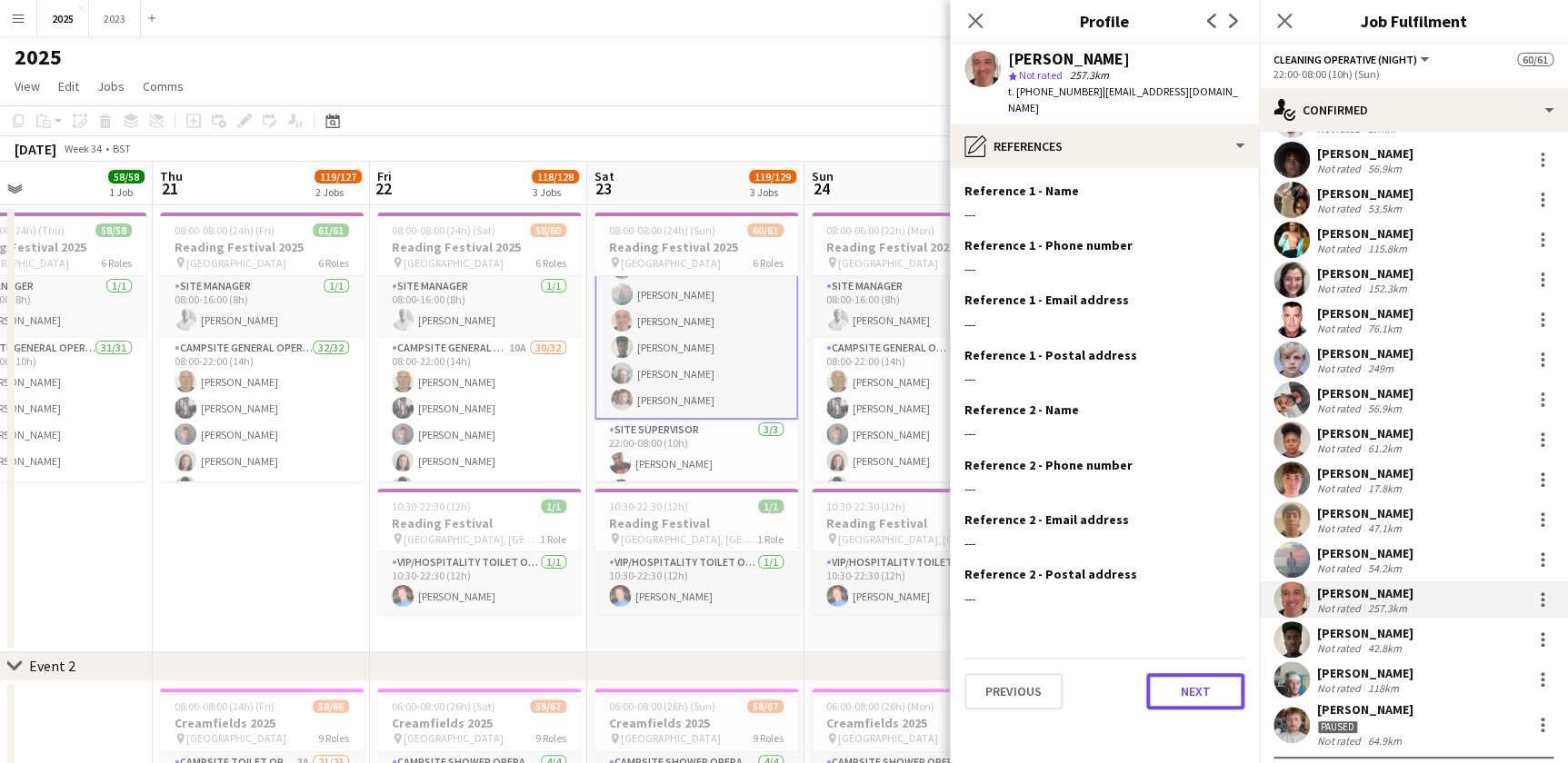
click at [1197, 673] on button "Next" at bounding box center [1195, 692] width 98 height 37
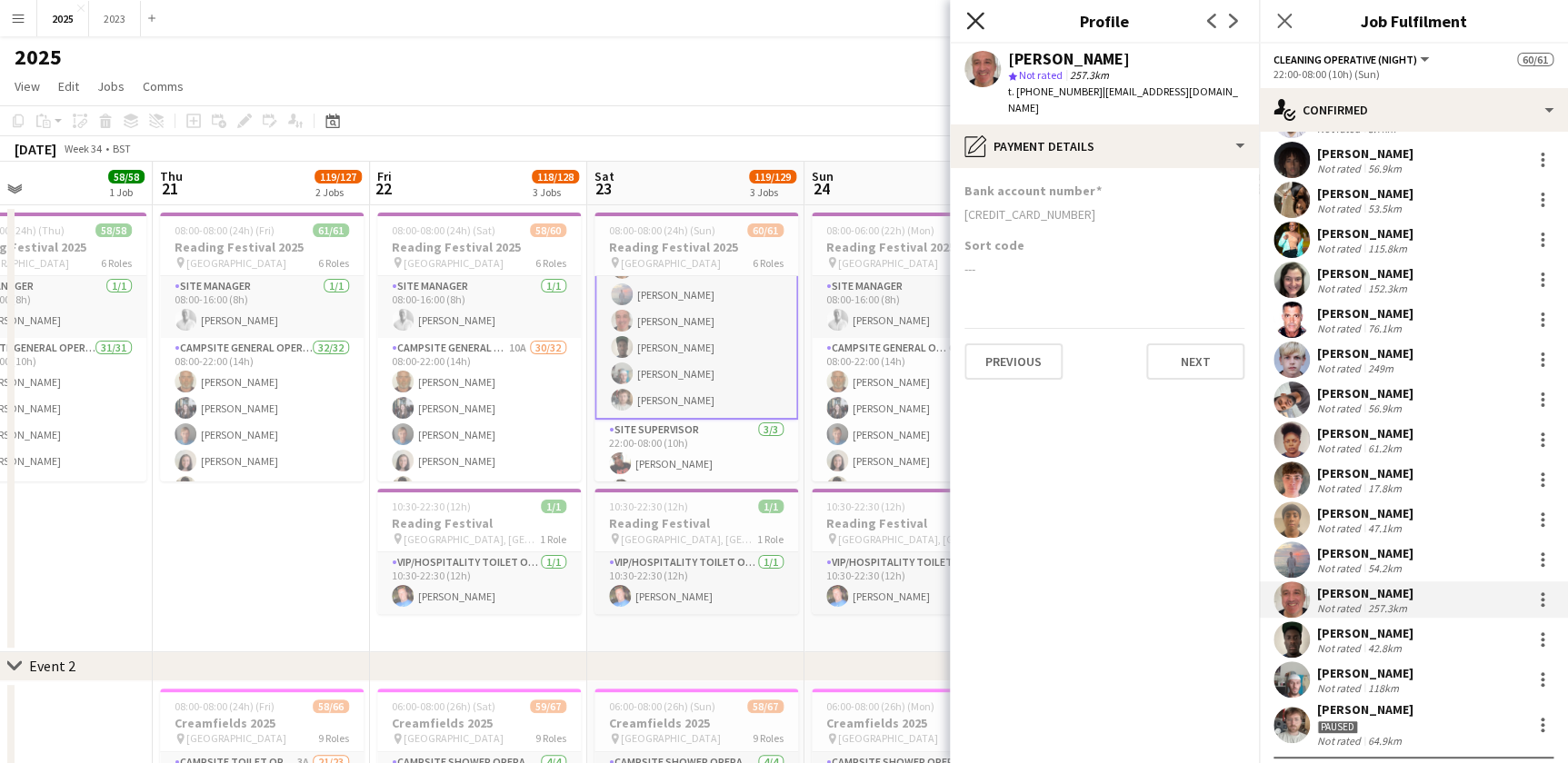
click at [980, 24] on icon at bounding box center [975, 20] width 17 height 17
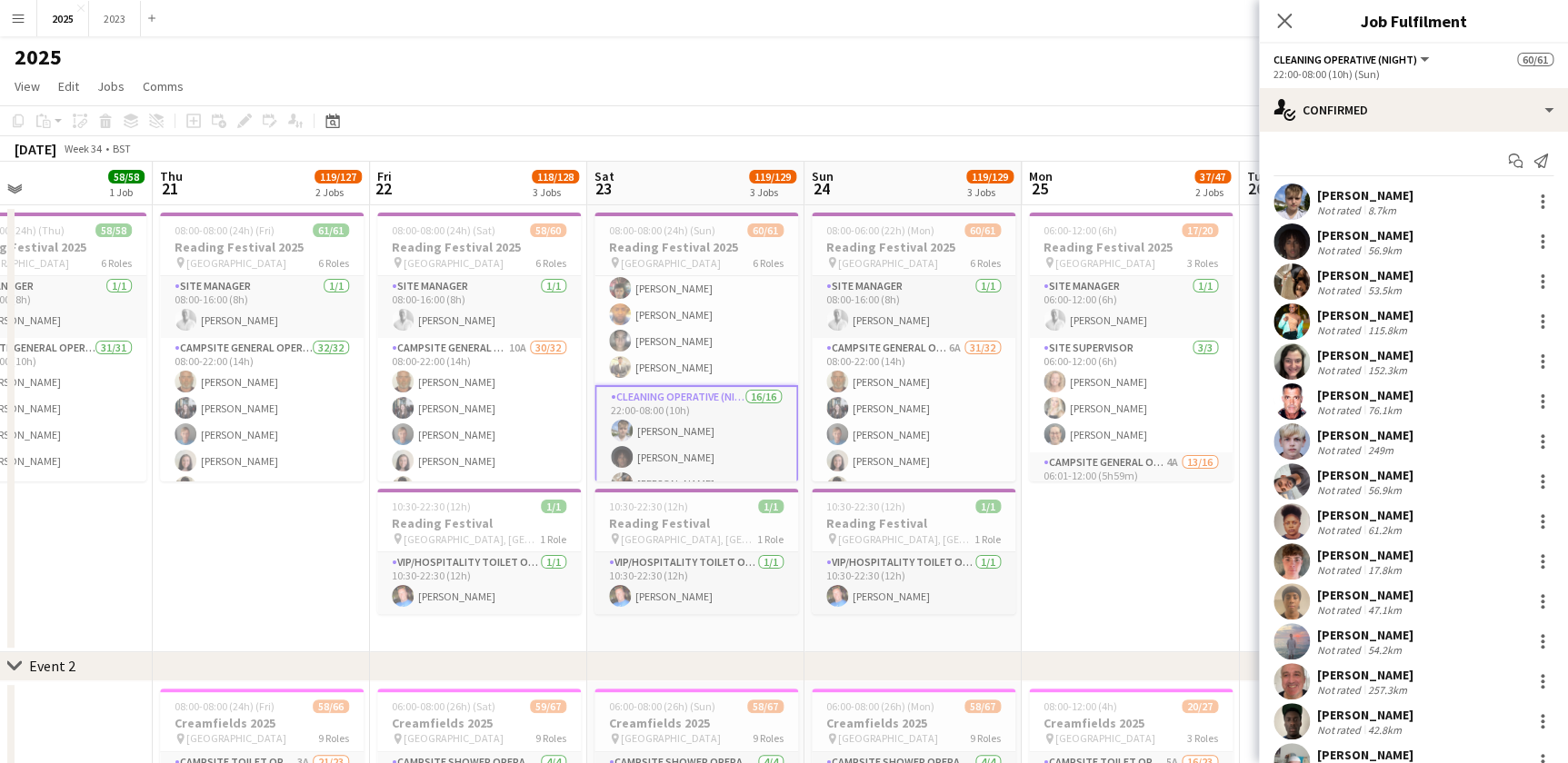
scroll to position [1121, 0]
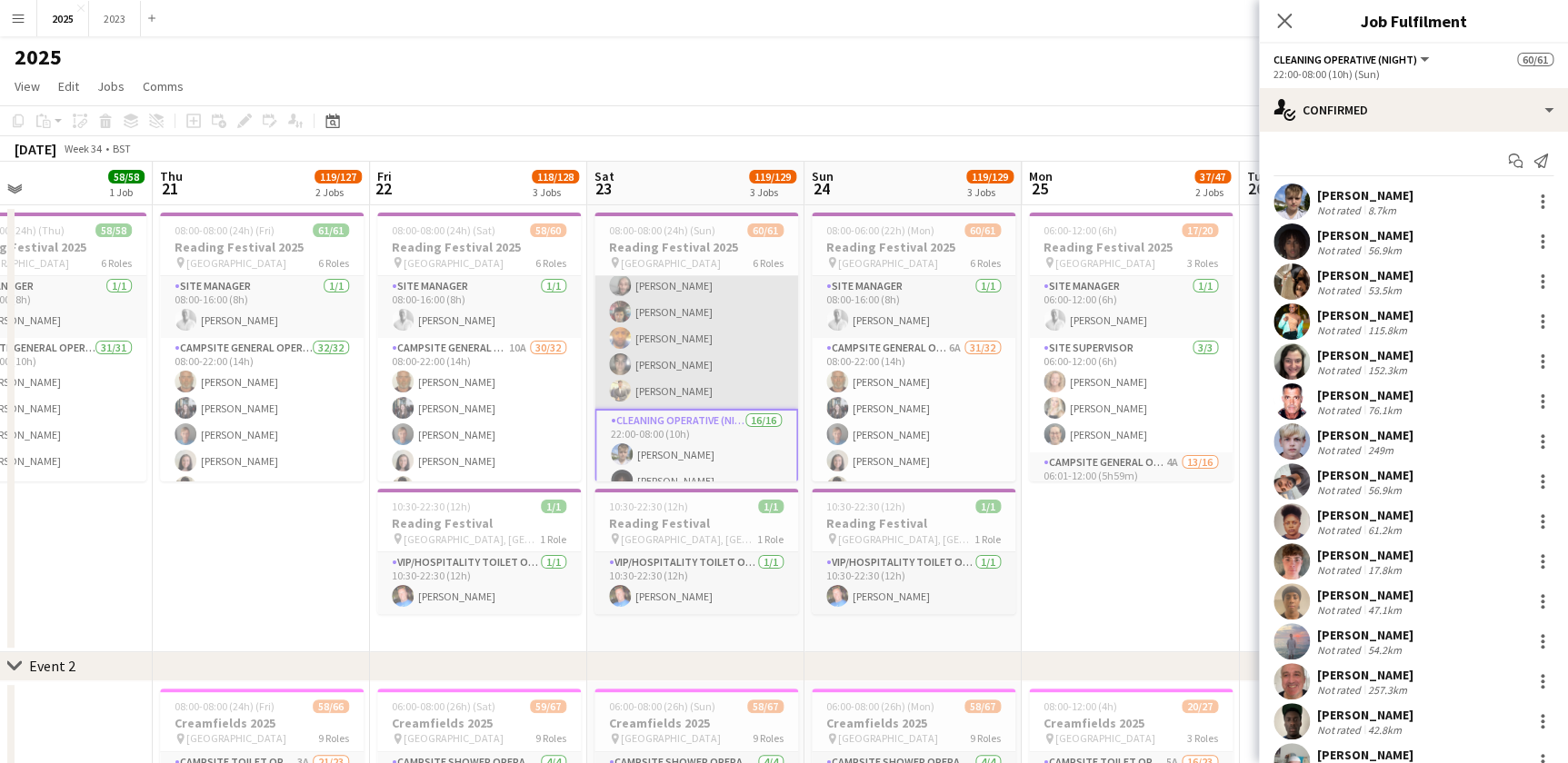
click at [684, 332] on app-card-role "X Crew [DATE] 12:01-23:59 (11h58m) [PERSON_NAME] [PERSON_NAME] [PERSON_NAME] Bi…" at bounding box center [696, 311] width 203 height 193
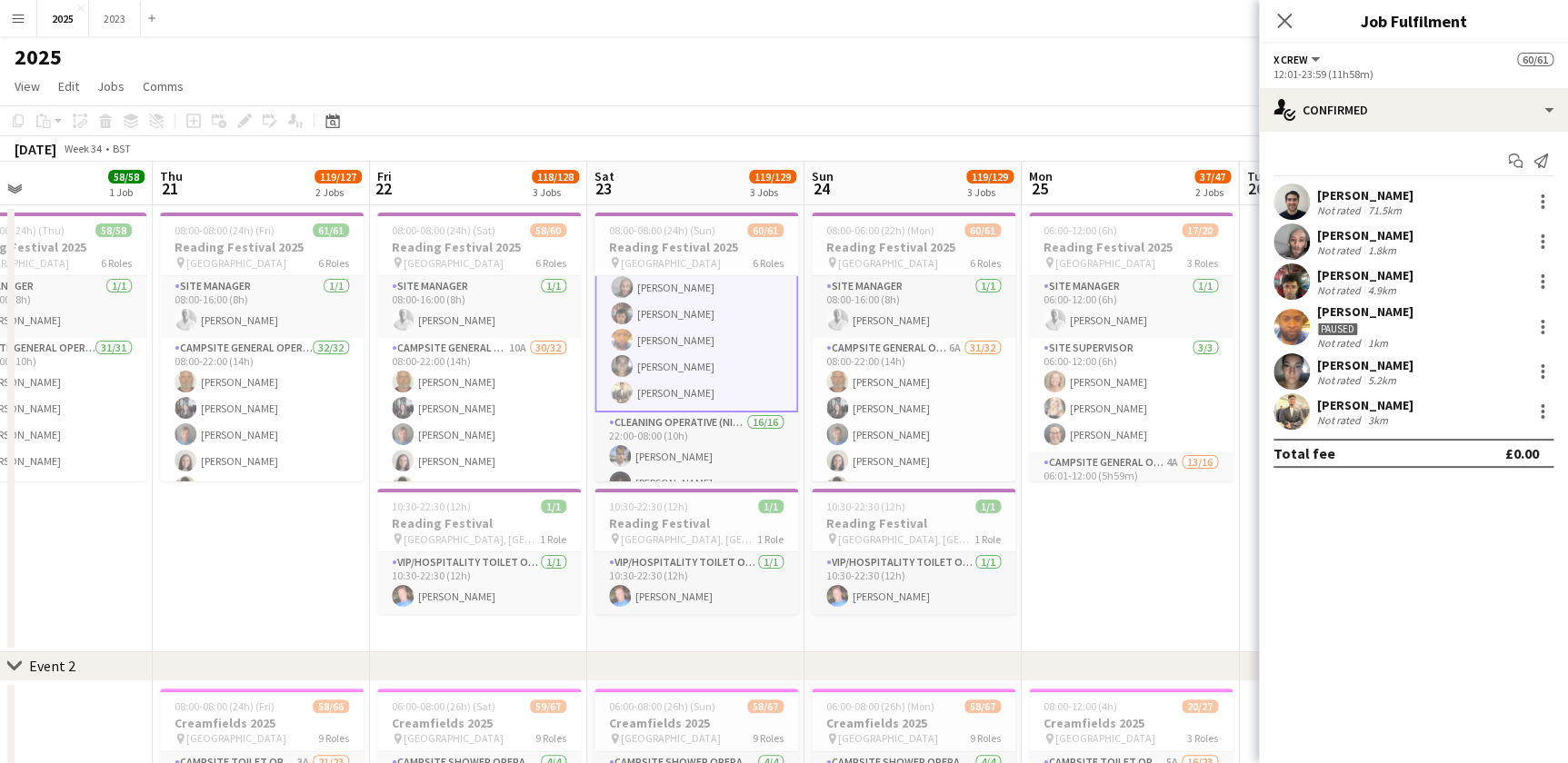
scroll to position [1123, 0]
click at [1358, 311] on div "[PERSON_NAME]" at bounding box center [1365, 311] width 96 height 16
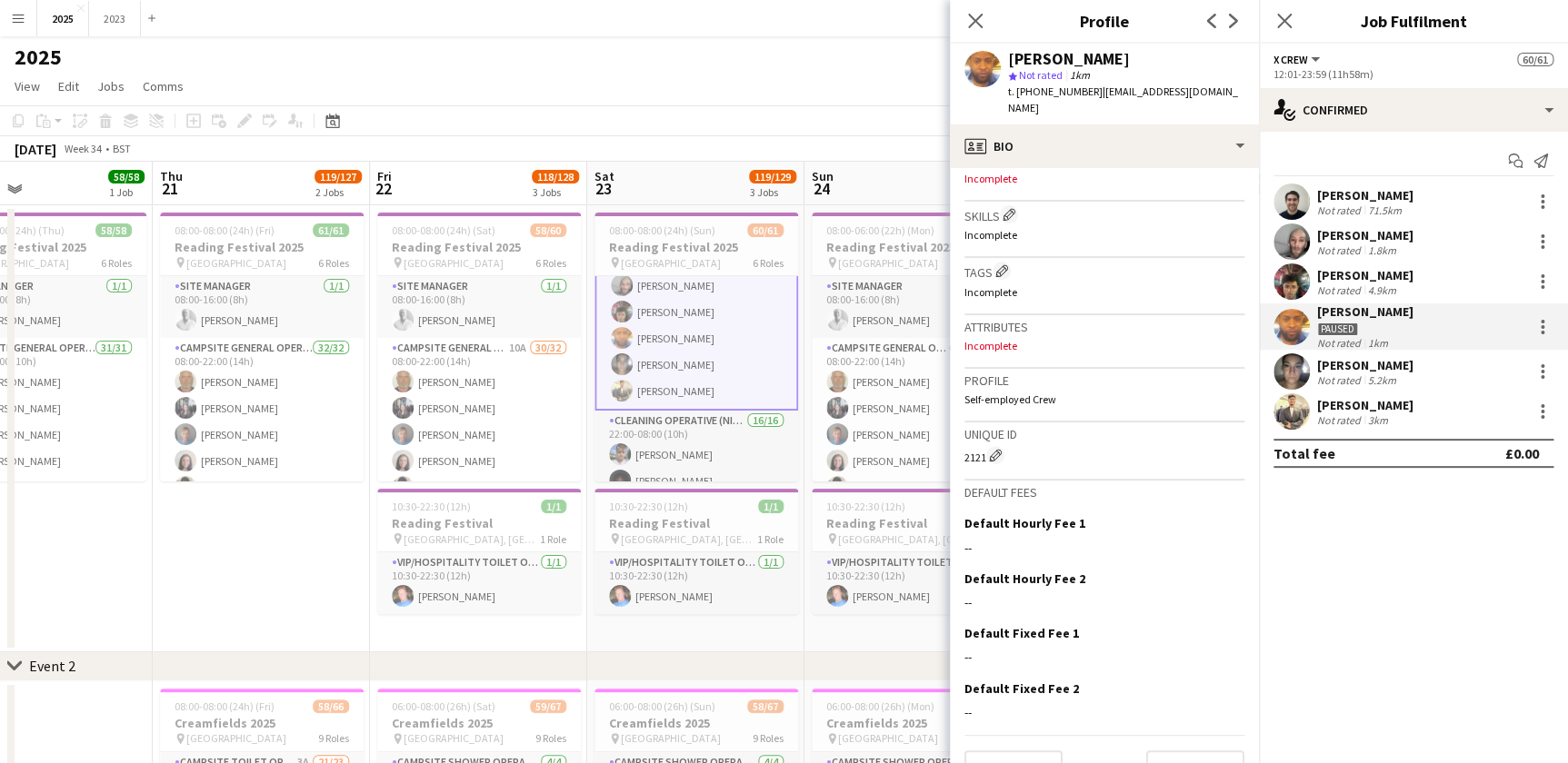
scroll to position [638, 0]
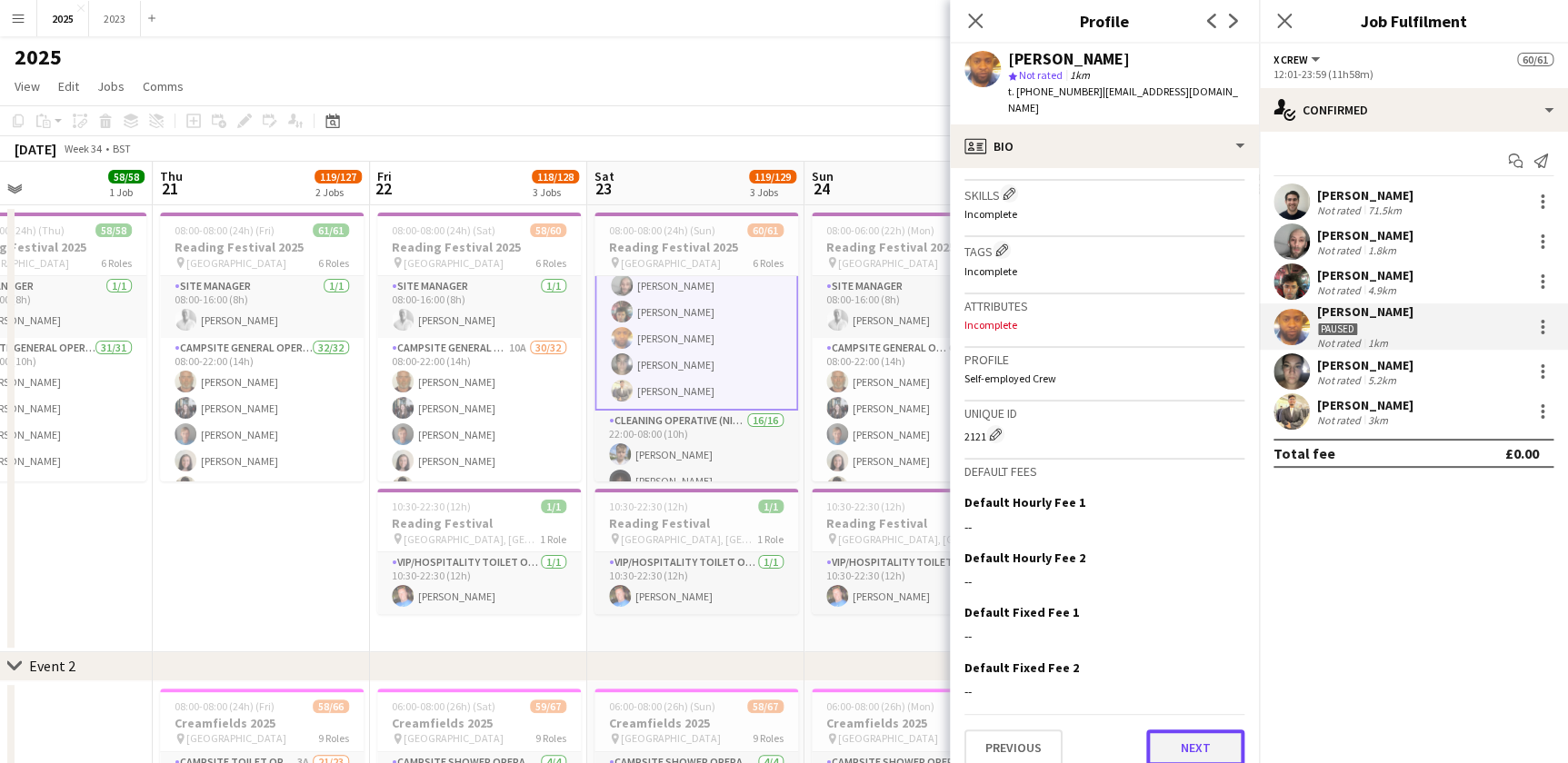
click at [1182, 739] on button "Next" at bounding box center [1195, 748] width 98 height 37
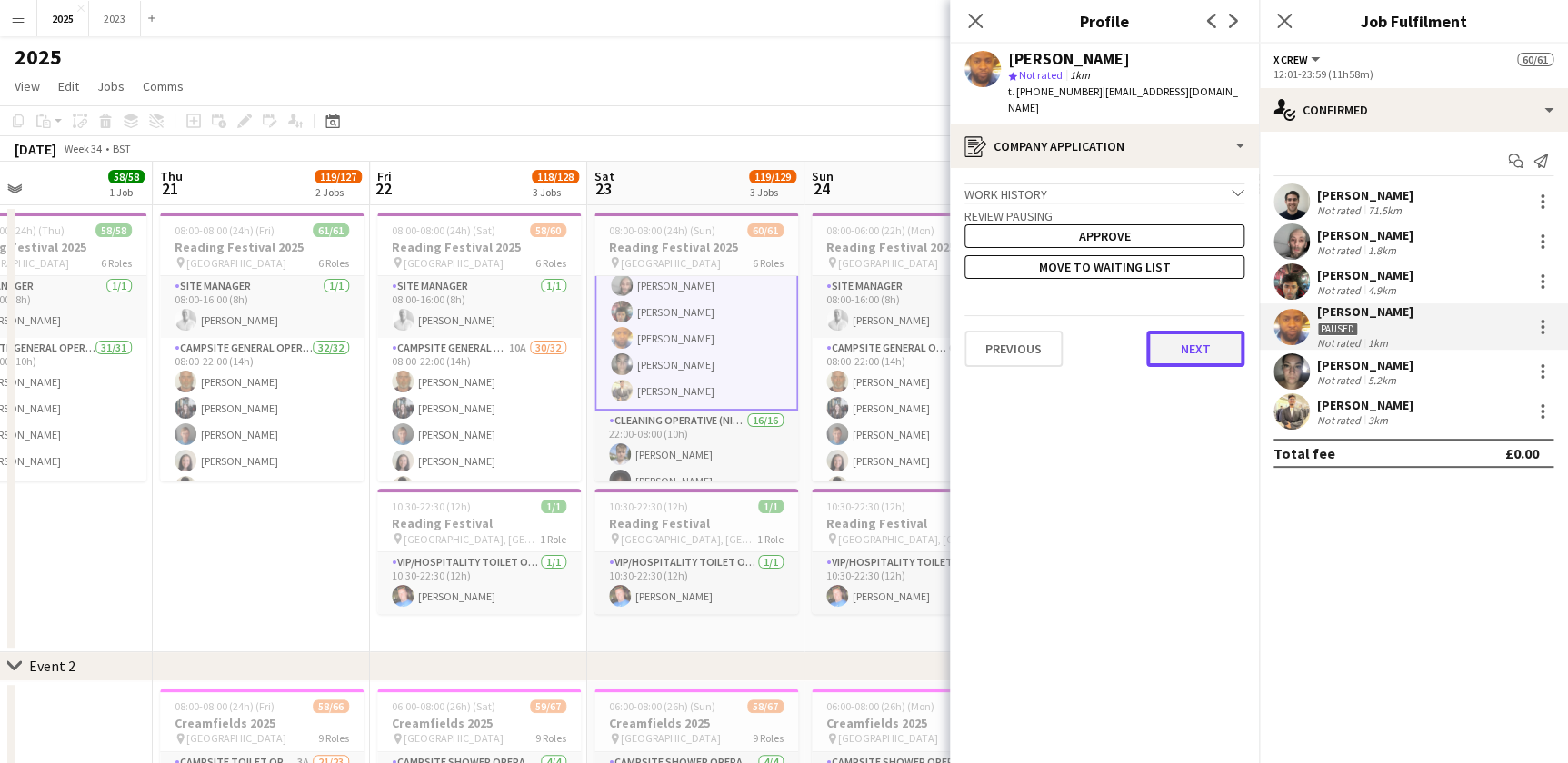
click at [1174, 331] on button "Next" at bounding box center [1195, 349] width 98 height 37
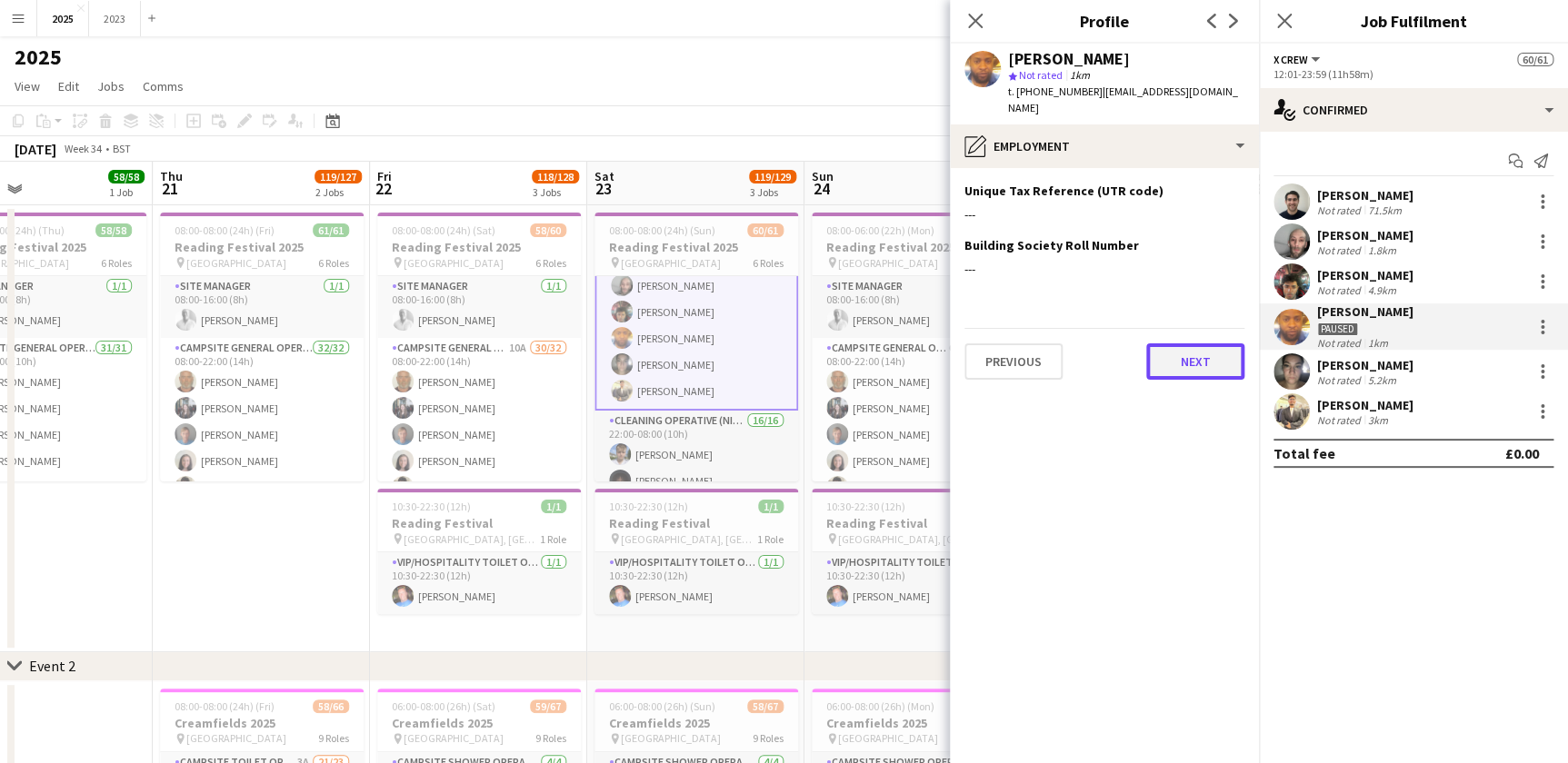
click at [1204, 353] on button "Next" at bounding box center [1195, 362] width 98 height 37
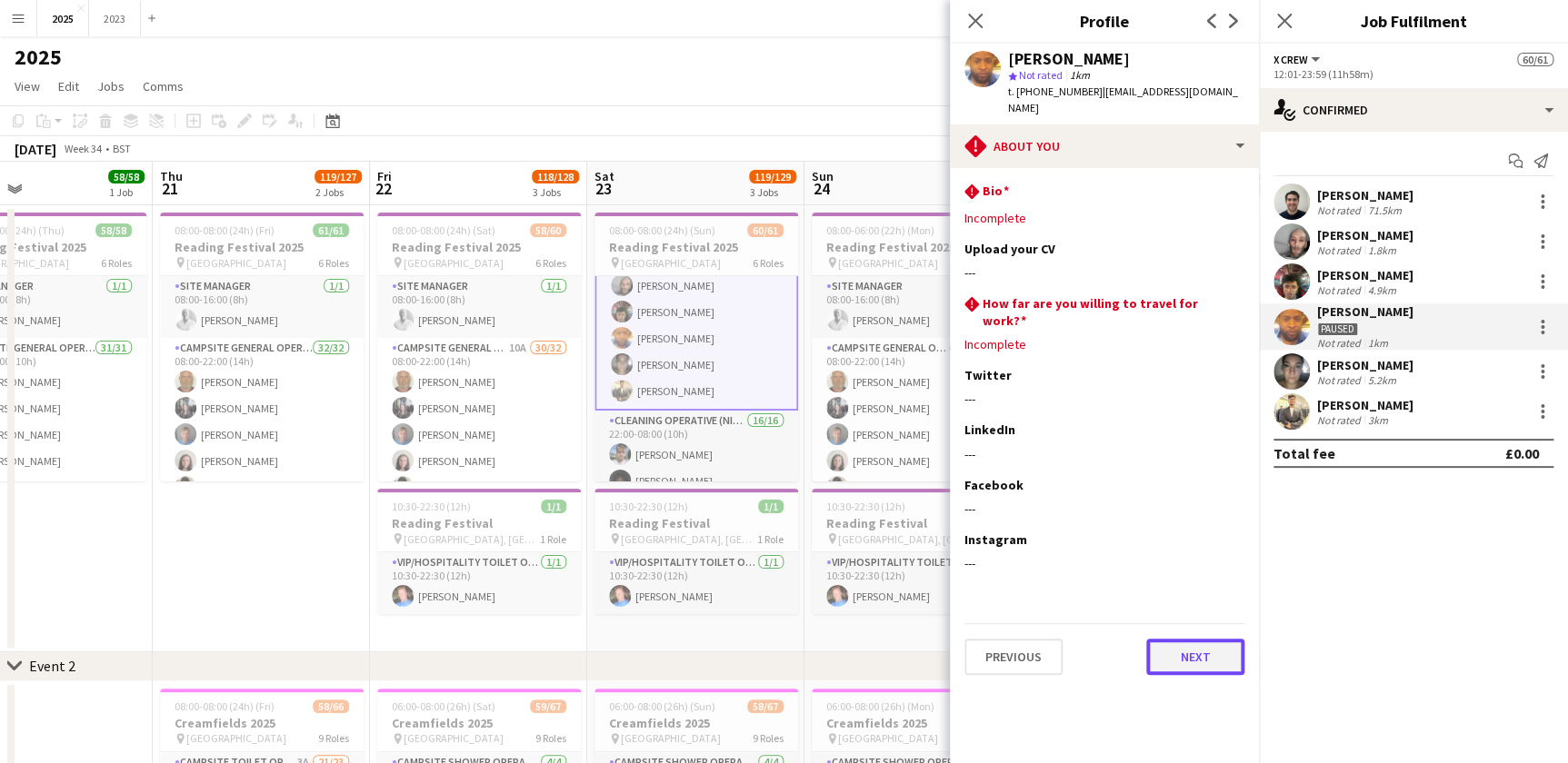
click at [1158, 638] on button "Next" at bounding box center [1195, 657] width 98 height 37
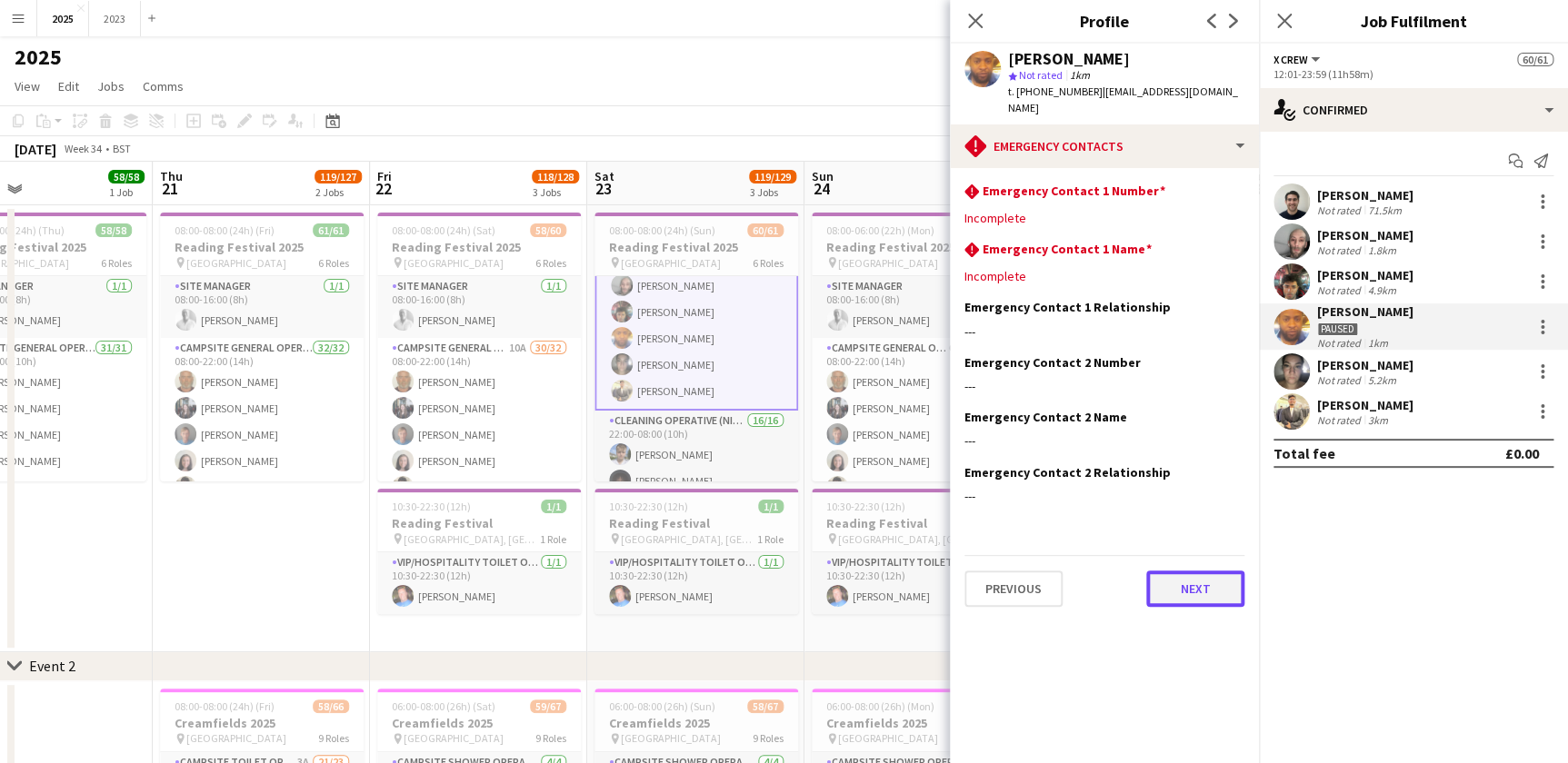
click at [1173, 578] on button "Next" at bounding box center [1195, 589] width 98 height 37
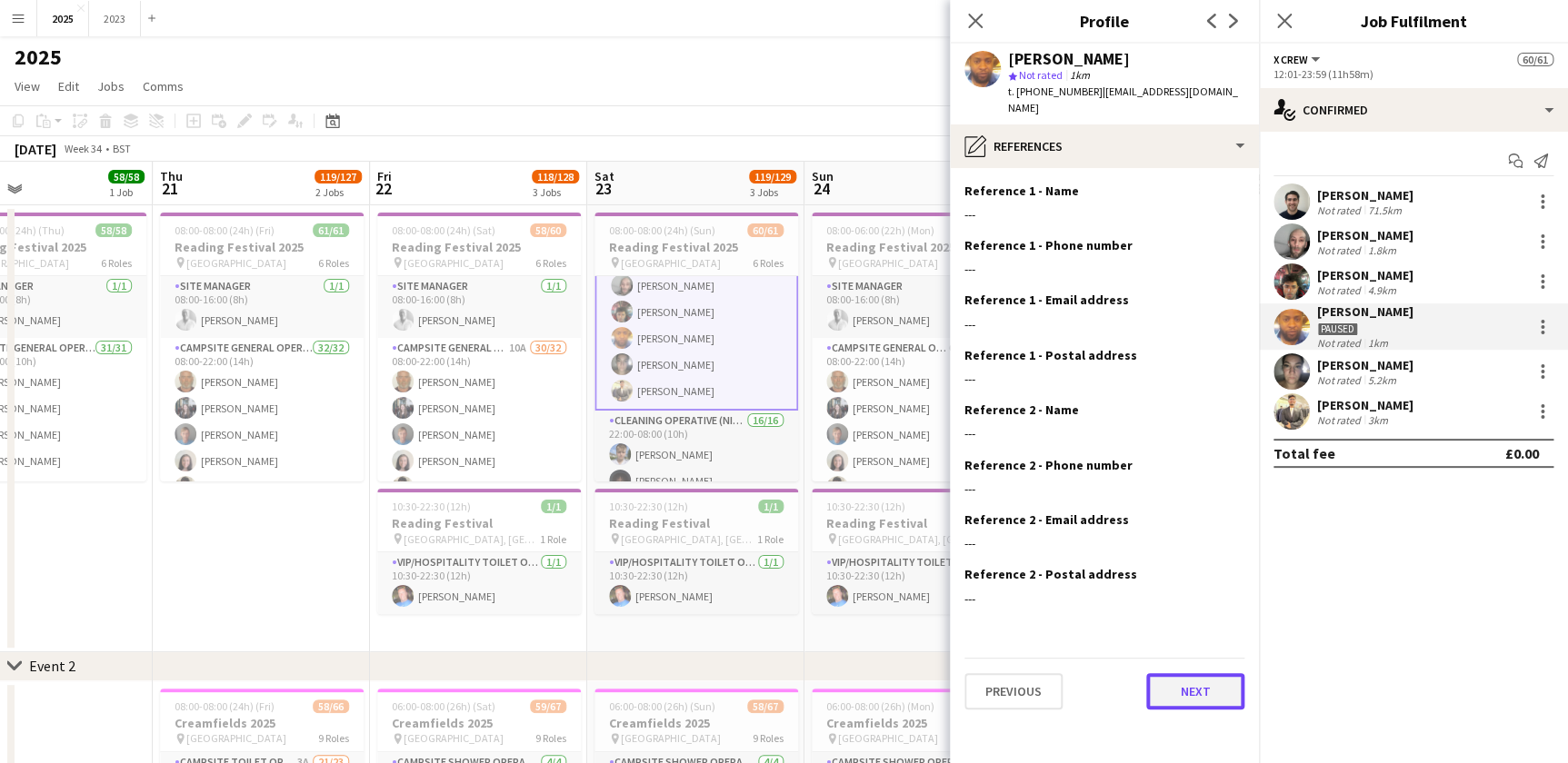
click at [1182, 683] on button "Next" at bounding box center [1195, 692] width 98 height 37
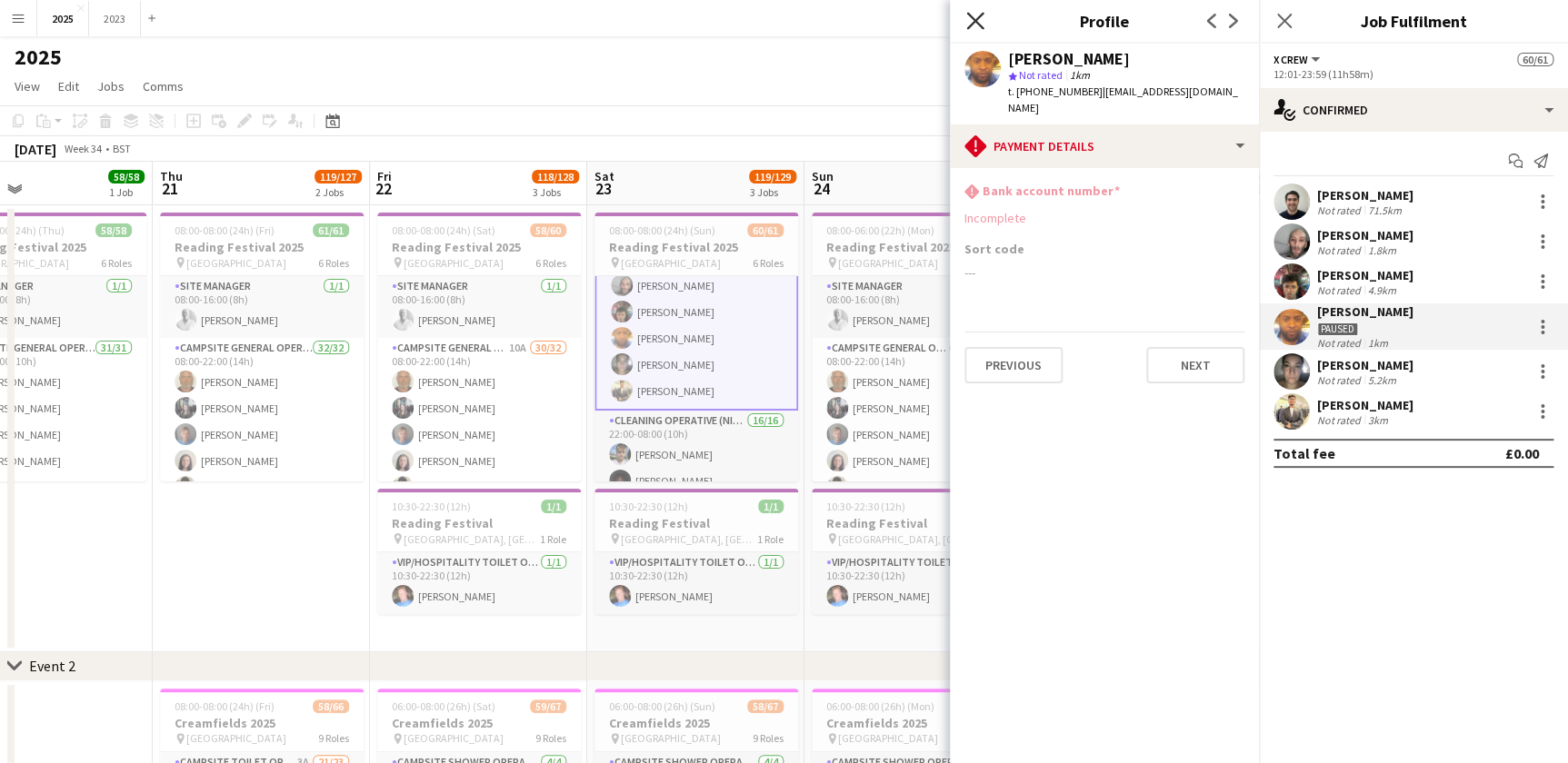
click at [977, 21] on icon at bounding box center [975, 20] width 17 height 17
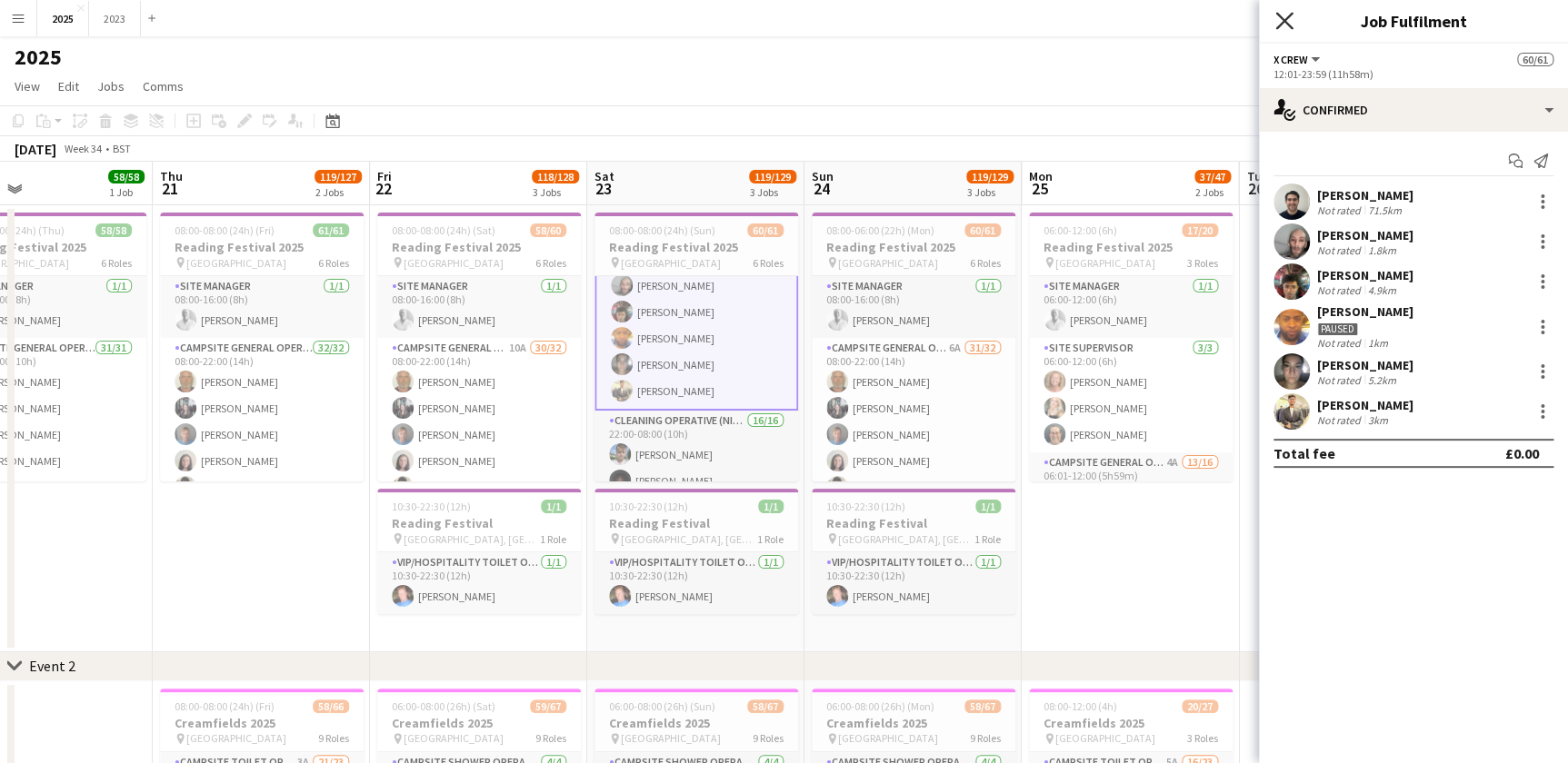
click at [1277, 19] on icon "Close pop-in" at bounding box center [1284, 20] width 17 height 17
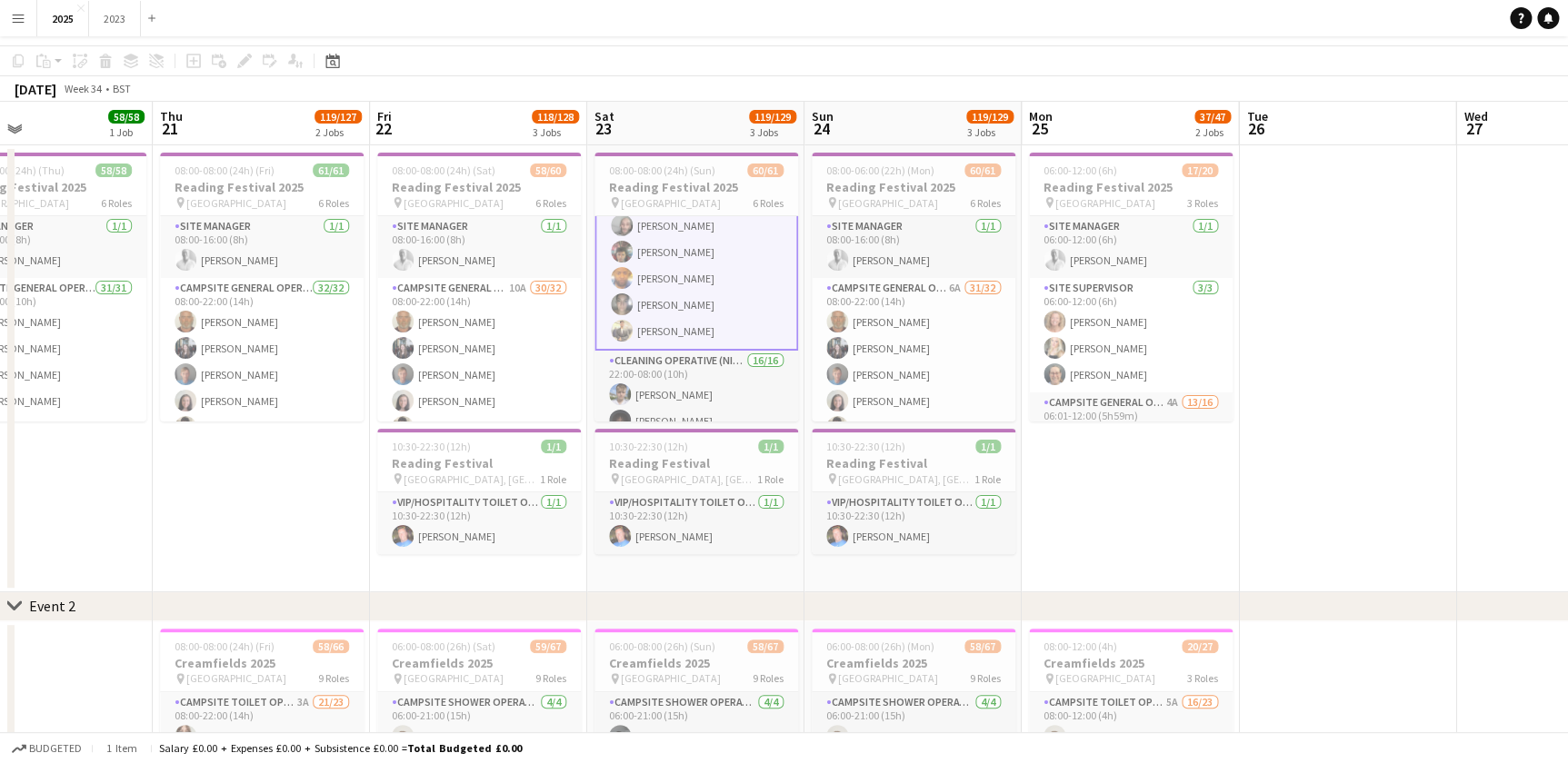
scroll to position [0, 0]
